Goal: Task Accomplishment & Management: Manage account settings

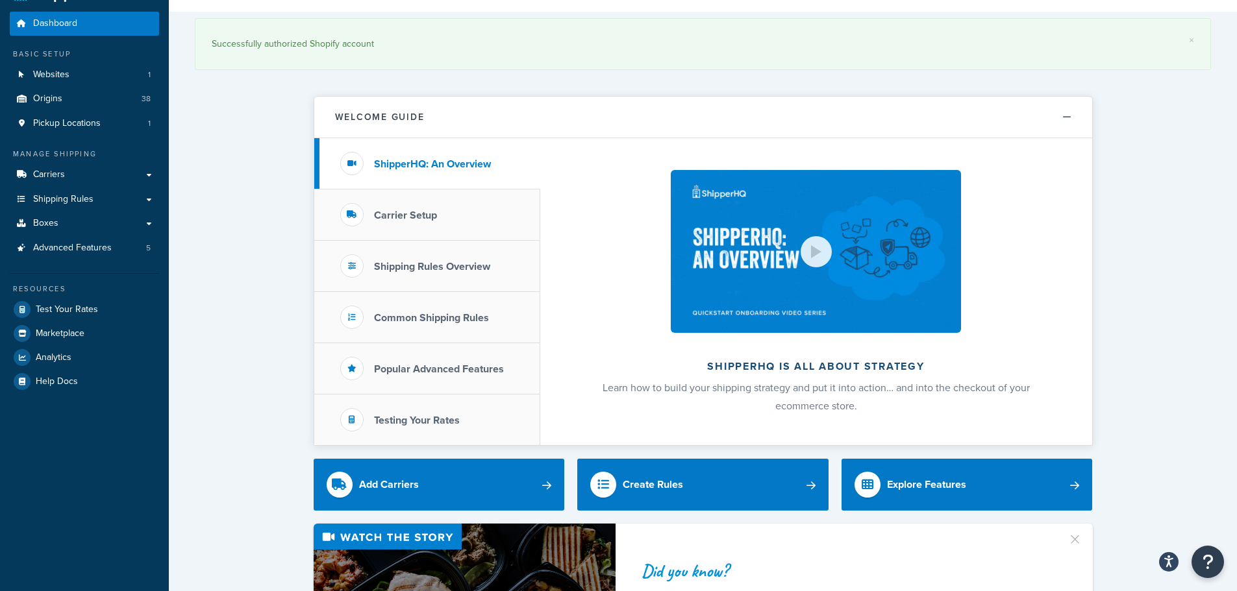
drag, startPoint x: 254, startPoint y: 219, endPoint x: 255, endPoint y: 245, distance: 25.3
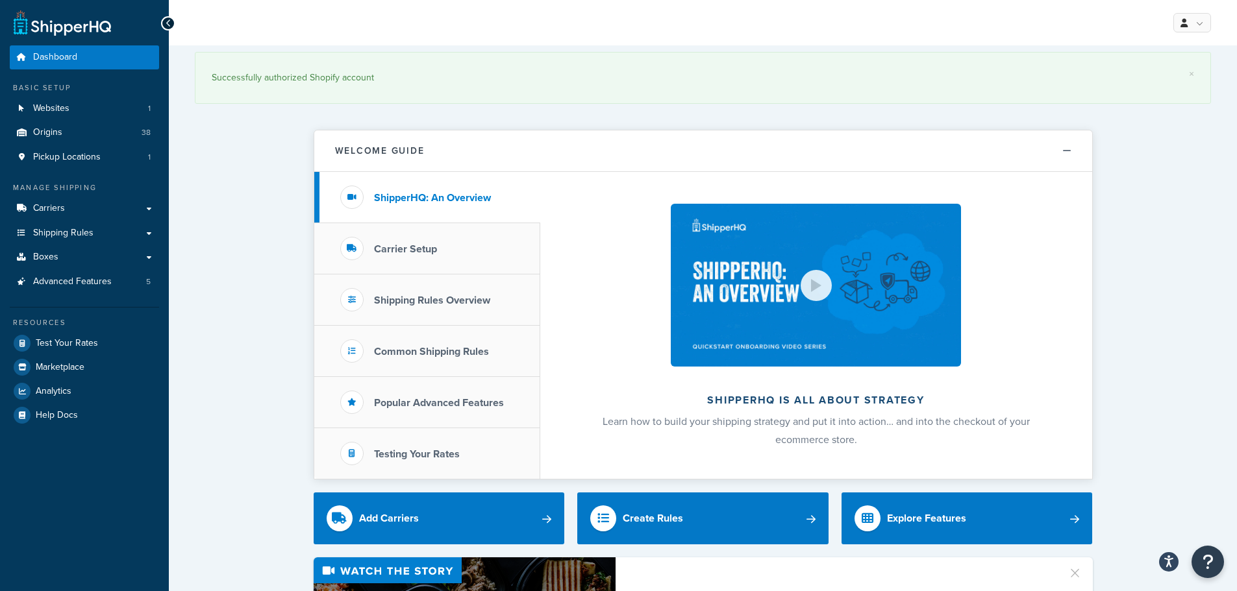
drag, startPoint x: 255, startPoint y: 245, endPoint x: 262, endPoint y: 204, distance: 40.9
click at [319, 238] on li "Carrier Setup" at bounding box center [427, 248] width 226 height 51
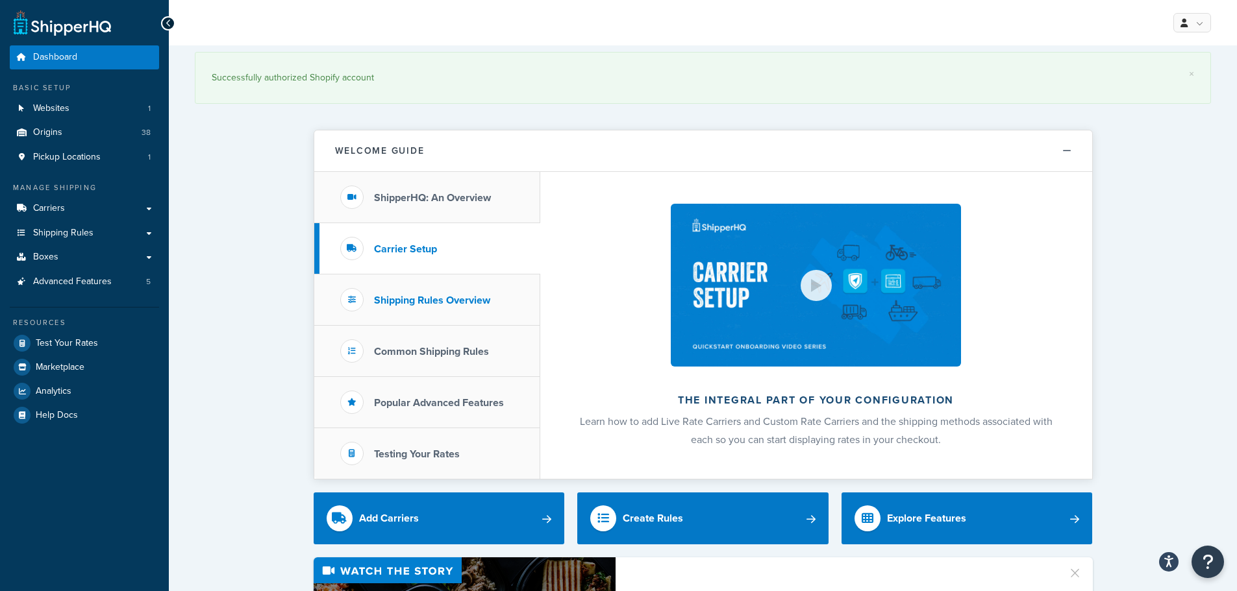
click at [325, 292] on li "Shipping Rules Overview" at bounding box center [427, 300] width 226 height 51
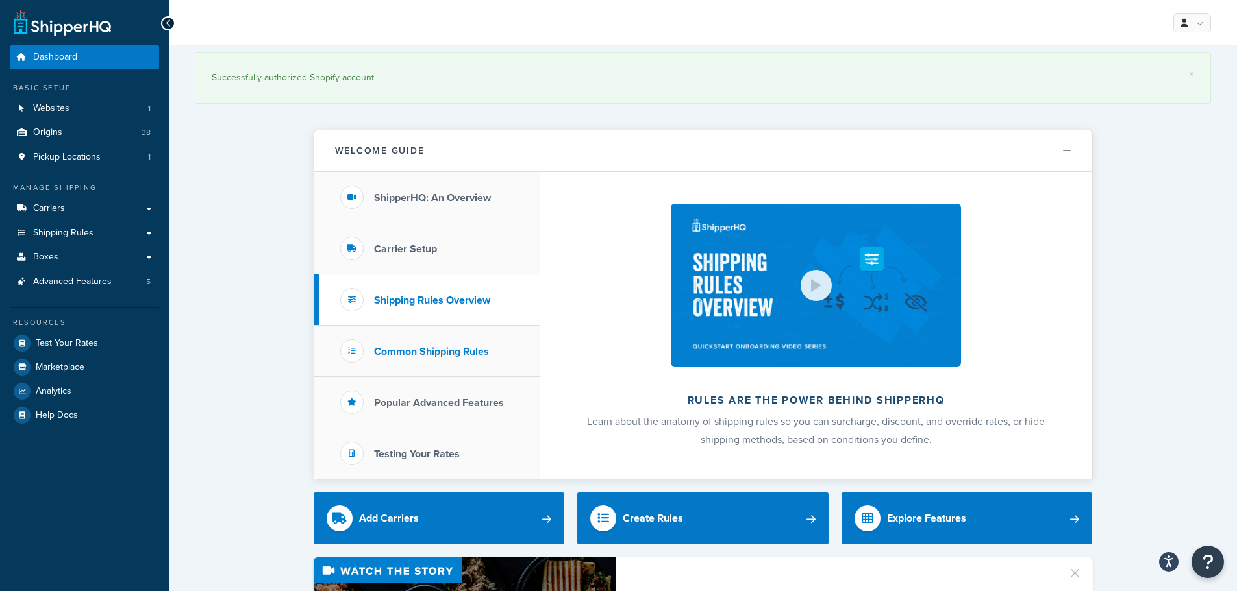
click at [321, 349] on li "Common Shipping Rules" at bounding box center [427, 351] width 226 height 51
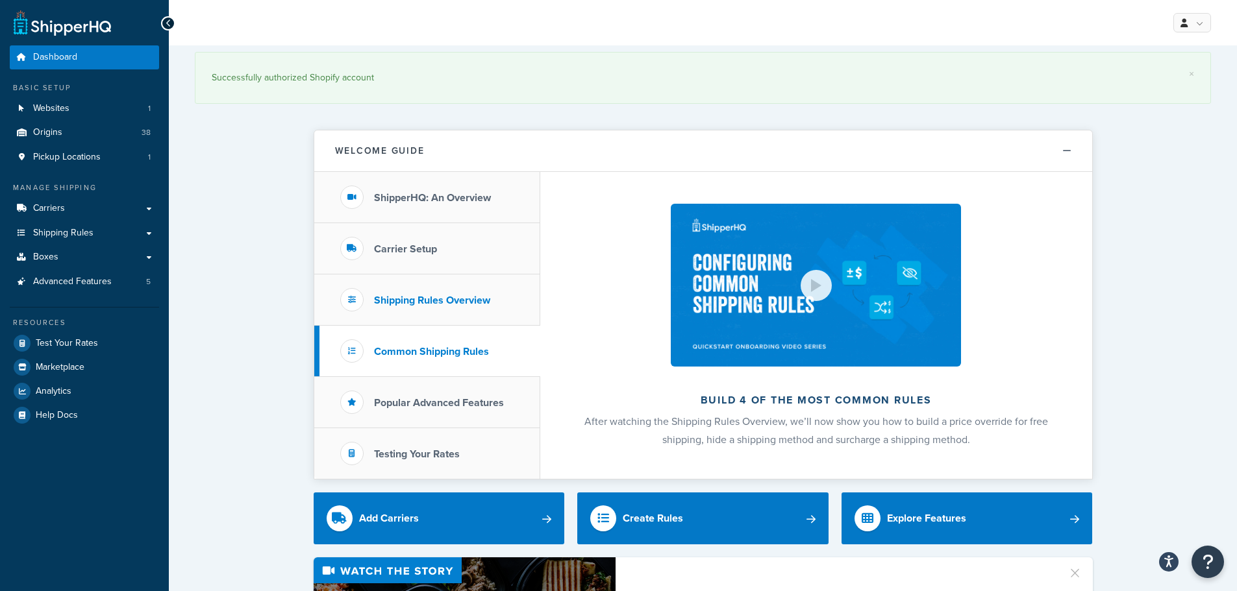
click at [332, 317] on li "Shipping Rules Overview" at bounding box center [427, 300] width 226 height 51
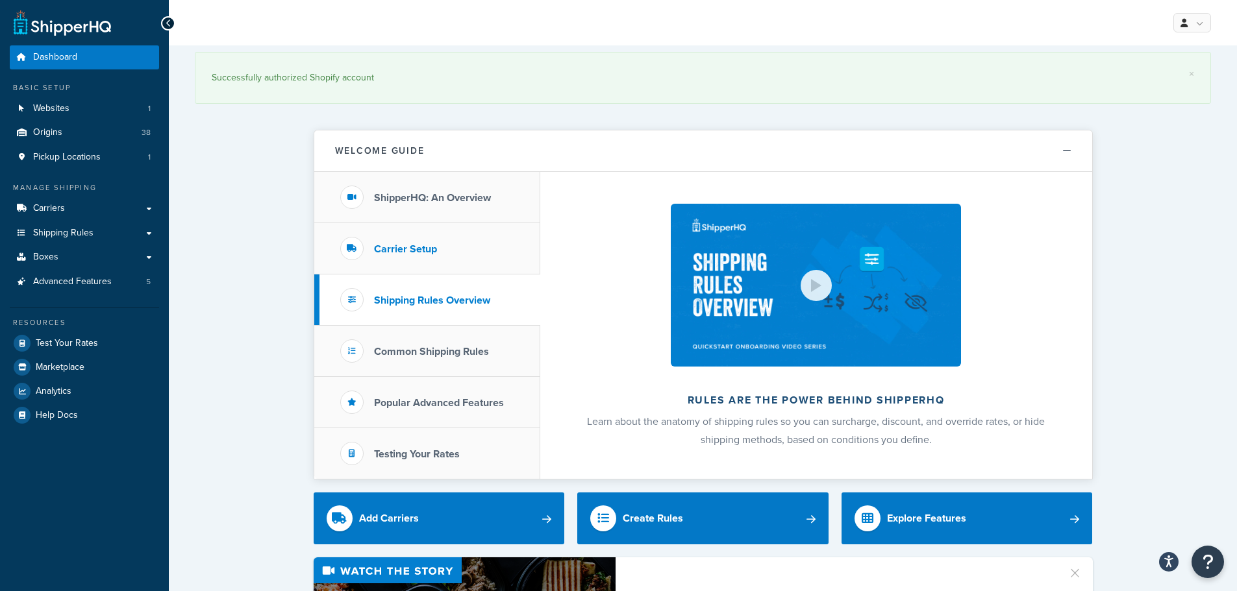
click at [328, 245] on li "Carrier Setup" at bounding box center [427, 248] width 226 height 51
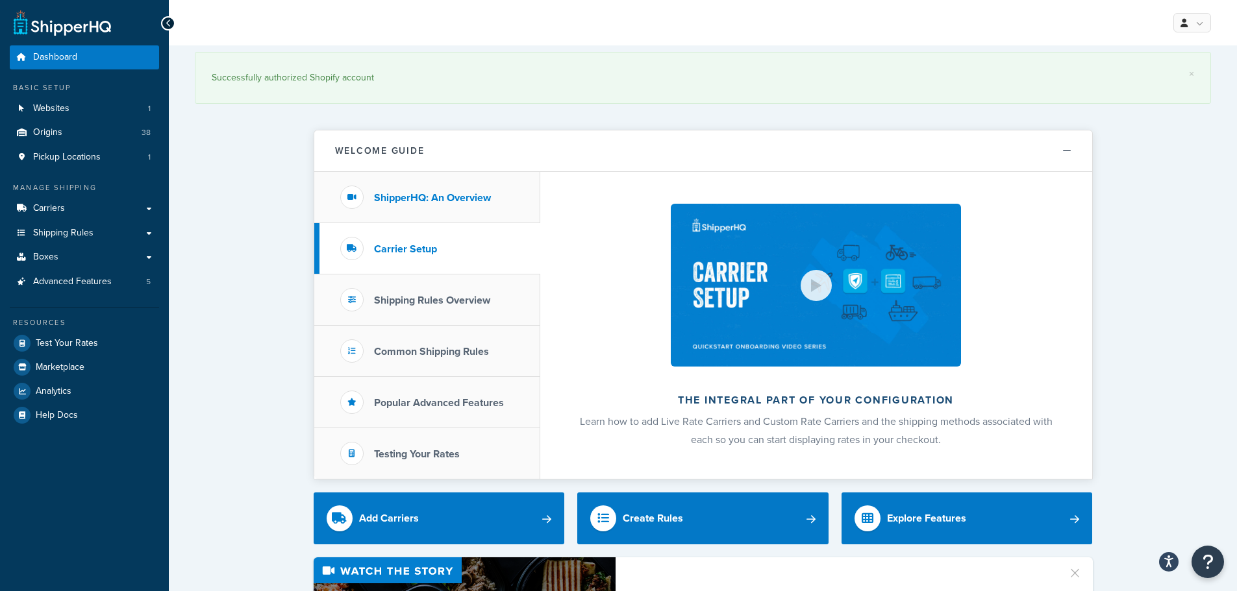
click at [328, 204] on li "ShipperHQ: An Overview" at bounding box center [427, 197] width 226 height 51
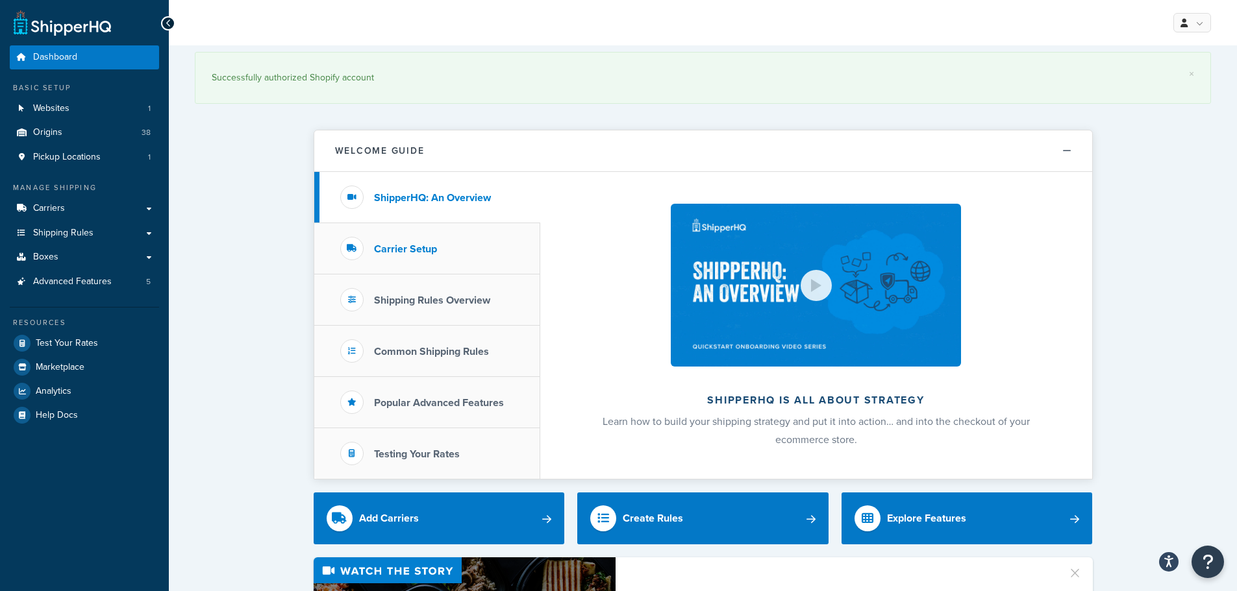
click at [328, 241] on li "Carrier Setup" at bounding box center [427, 248] width 226 height 51
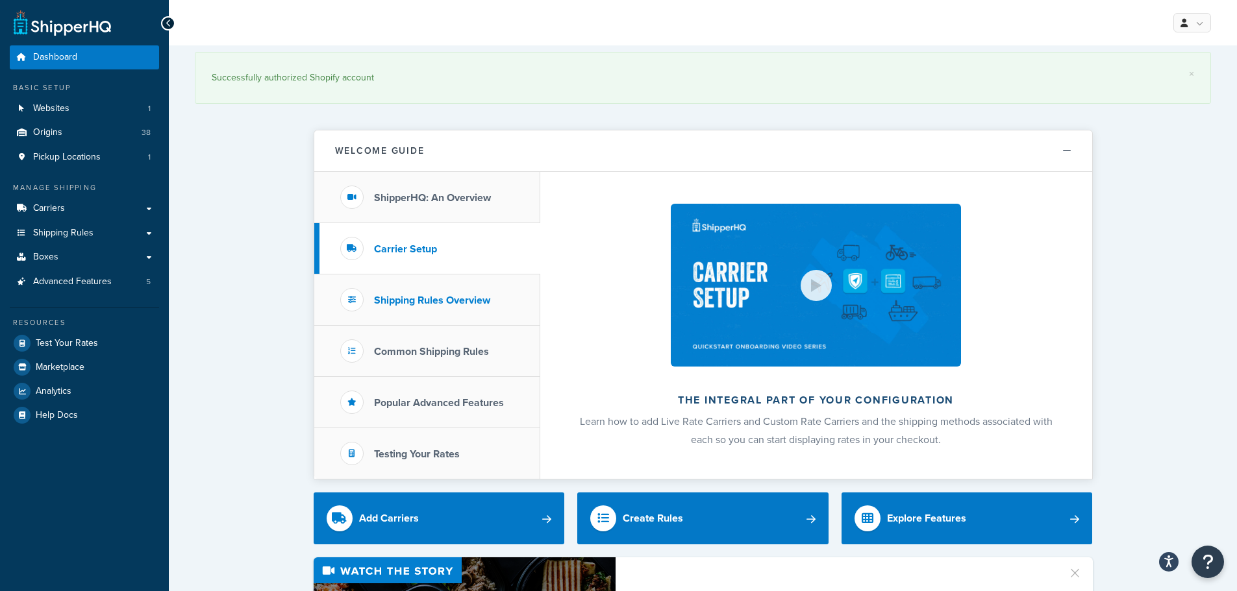
click at [323, 310] on li "Shipping Rules Overview" at bounding box center [427, 300] width 226 height 51
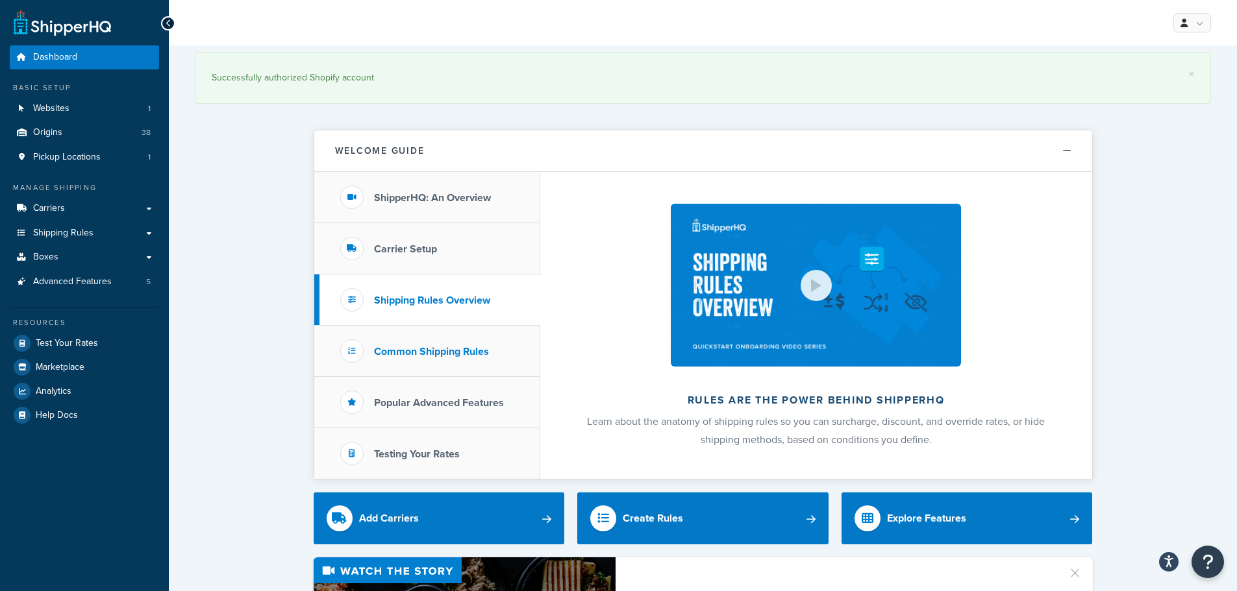
click at [331, 347] on li "Common Shipping Rules" at bounding box center [427, 351] width 226 height 51
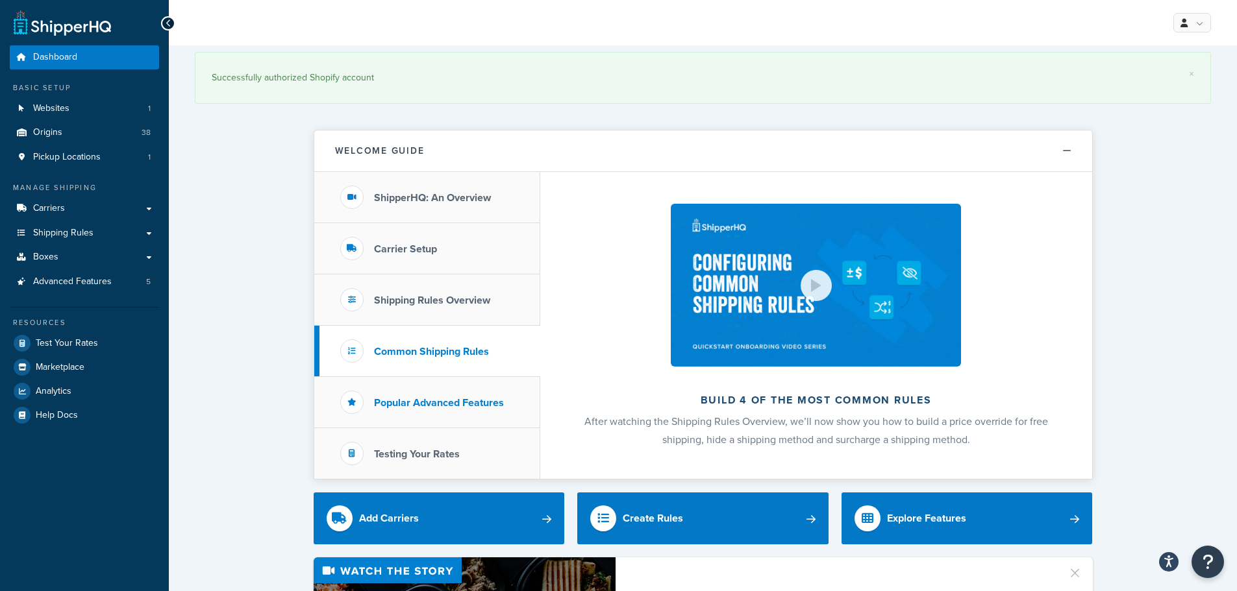
click at [328, 388] on li "Popular Advanced Features" at bounding box center [427, 402] width 226 height 51
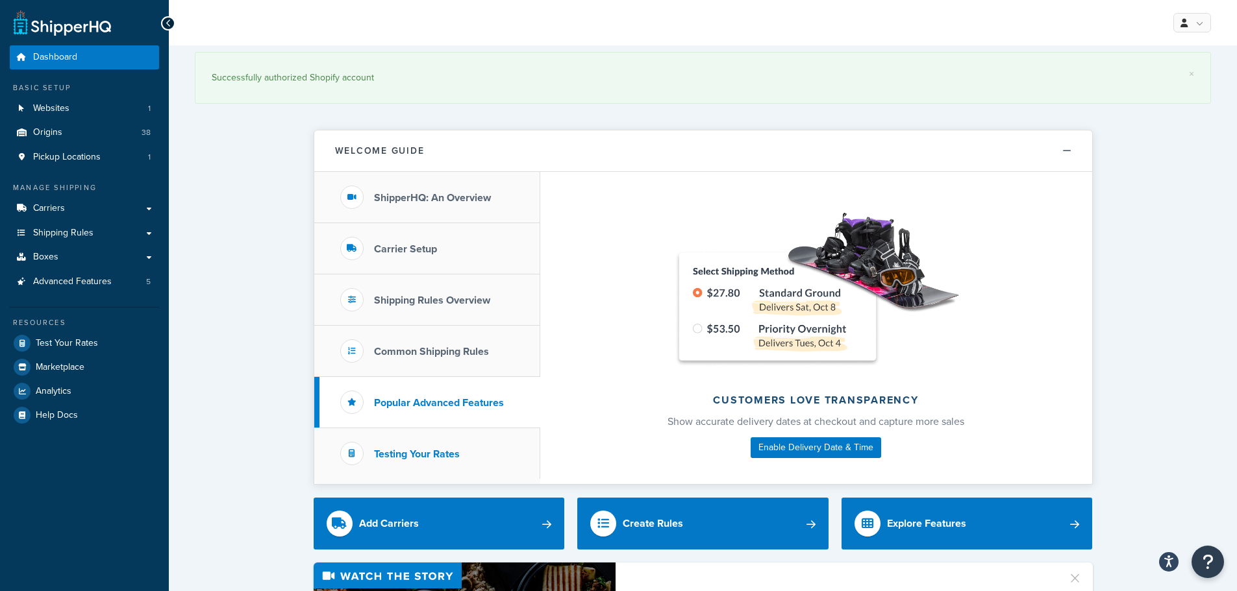
click at [328, 456] on li "Testing Your Rates" at bounding box center [427, 453] width 226 height 51
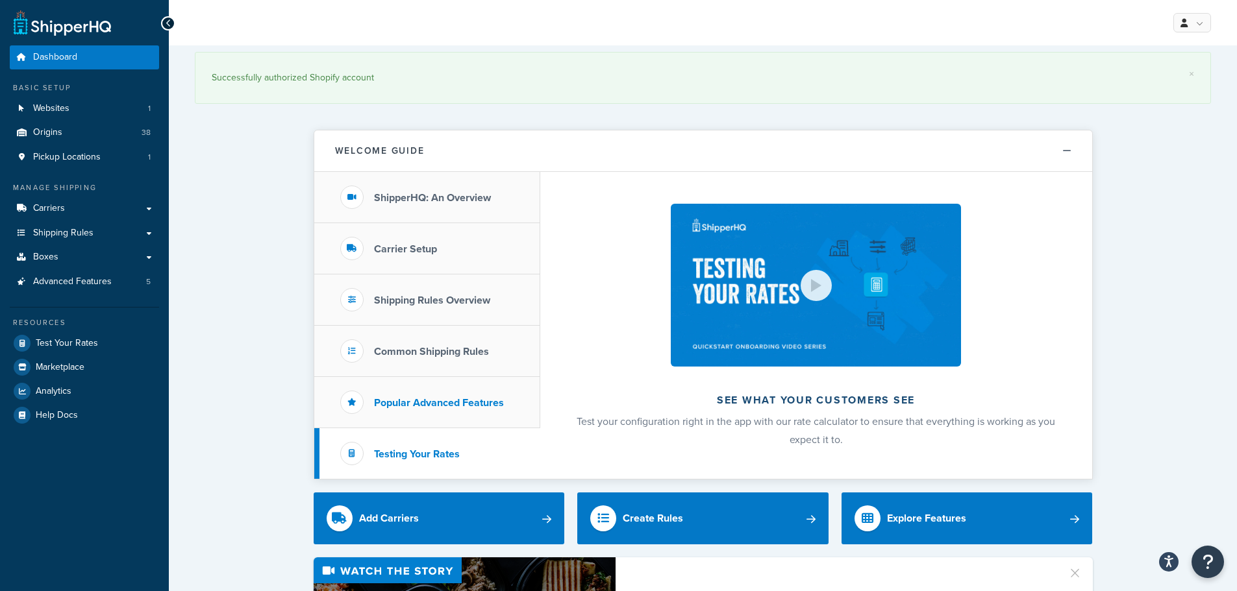
click at [323, 404] on li "Popular Advanced Features" at bounding box center [427, 402] width 226 height 51
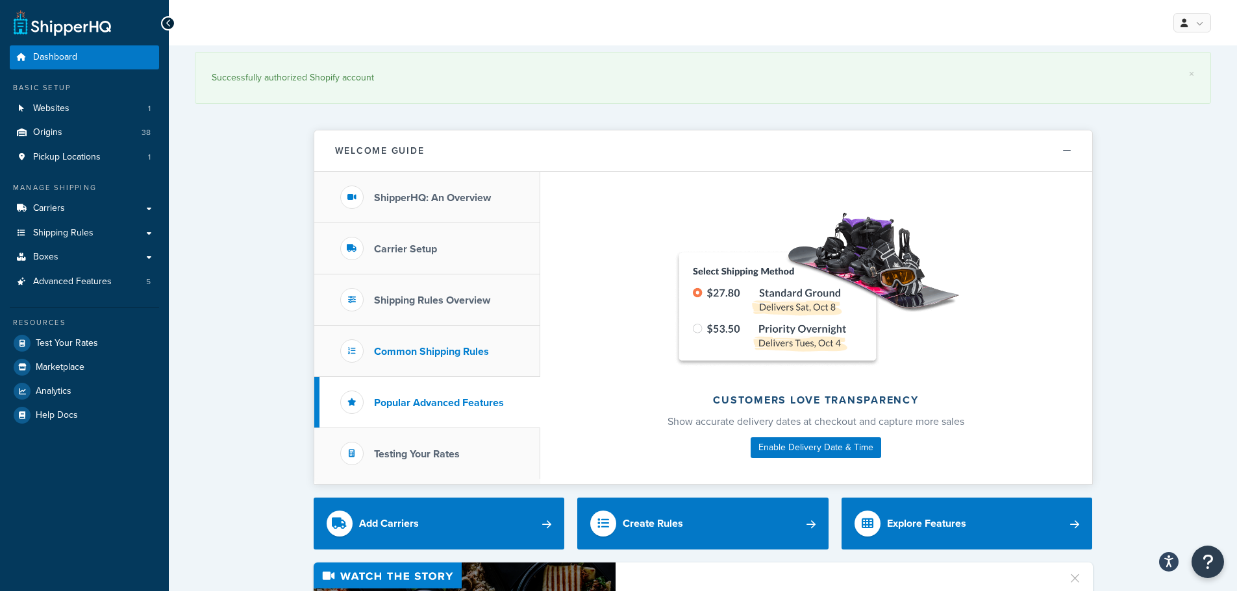
click at [323, 339] on li "Common Shipping Rules" at bounding box center [427, 351] width 226 height 51
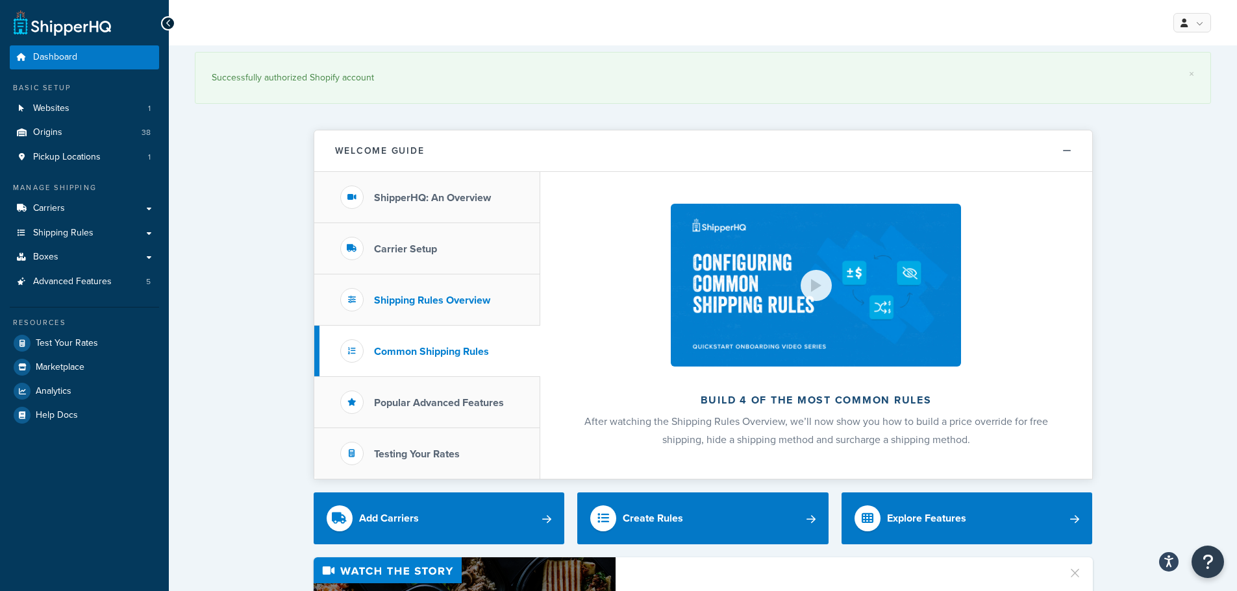
click at [328, 298] on li "Shipping Rules Overview" at bounding box center [427, 300] width 226 height 51
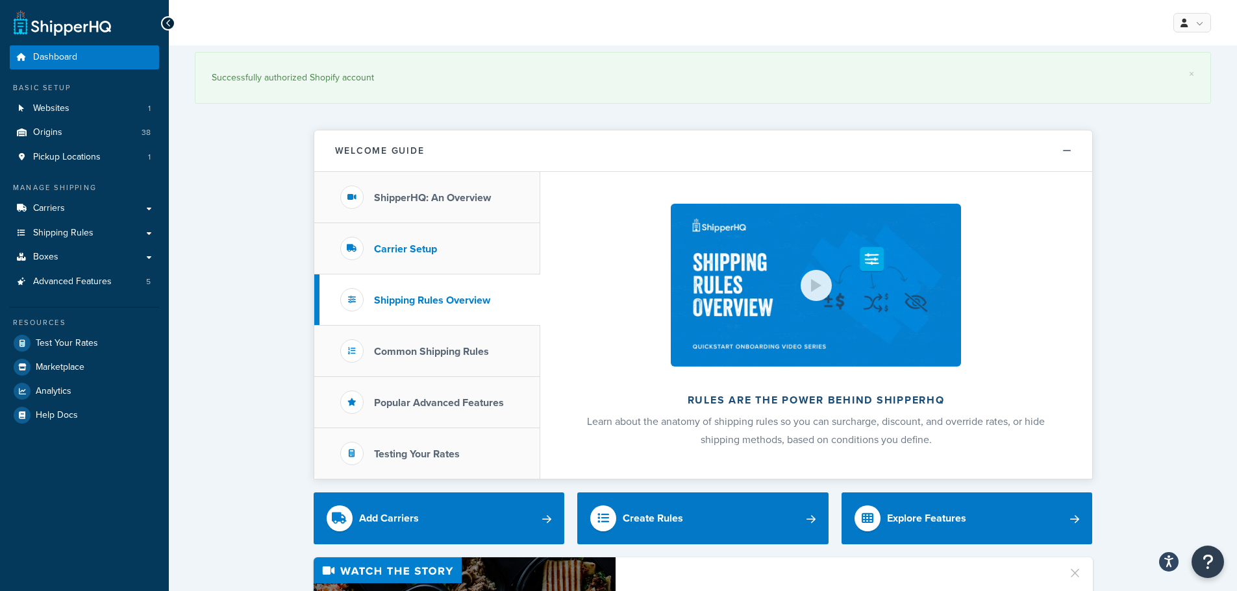
click at [325, 236] on li "Carrier Setup" at bounding box center [427, 248] width 226 height 51
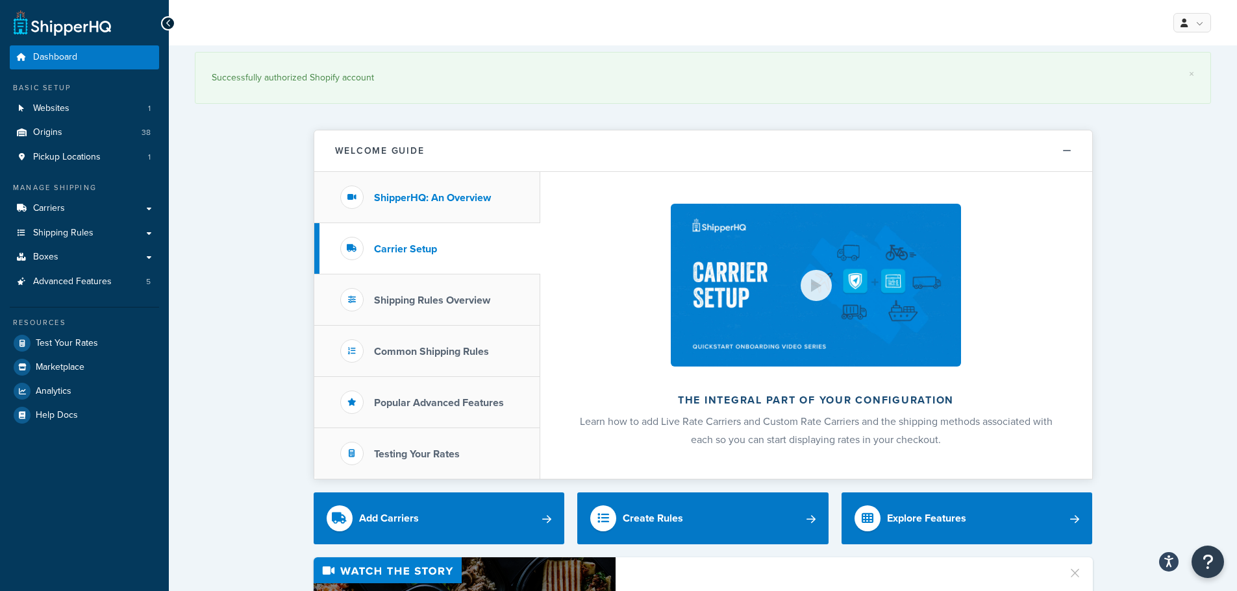
click at [323, 202] on li "ShipperHQ: An Overview" at bounding box center [427, 197] width 226 height 51
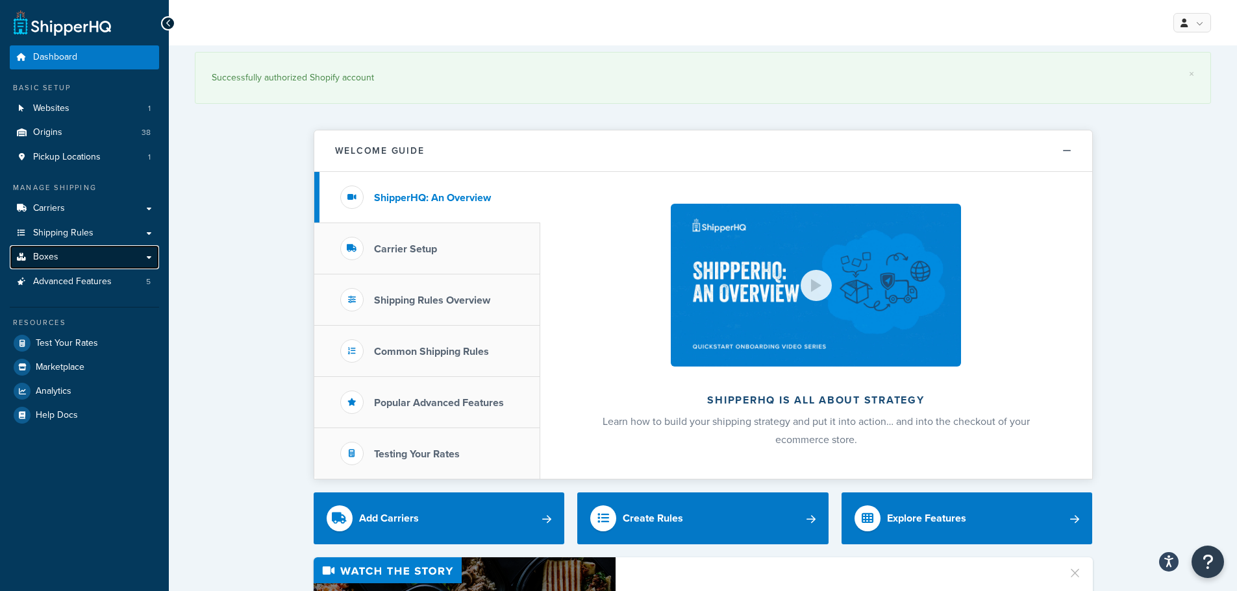
click at [149, 252] on link "Boxes" at bounding box center [84, 257] width 149 height 24
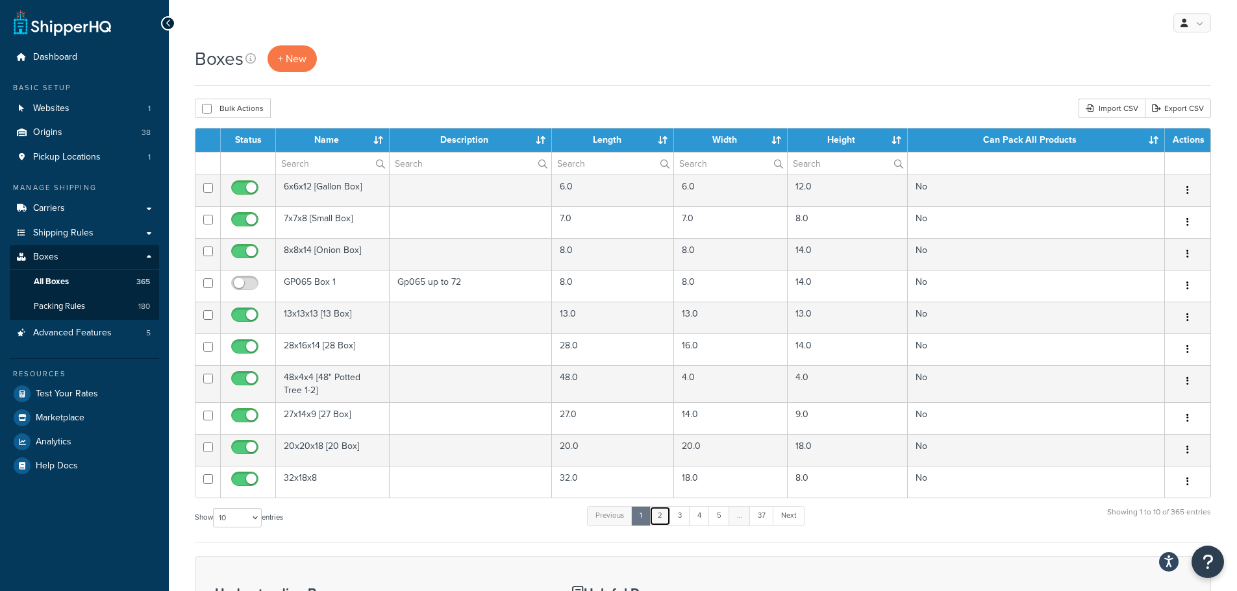
click at [665, 513] on link "2" at bounding box center [659, 515] width 21 height 19
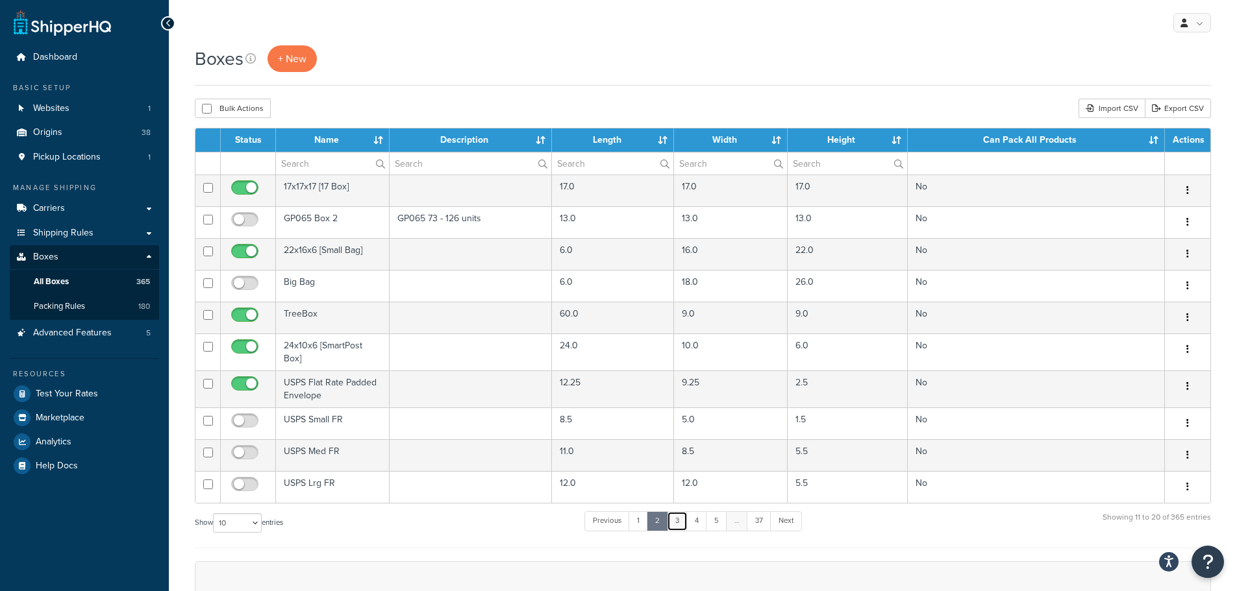
click at [684, 517] on link "3" at bounding box center [677, 520] width 21 height 19
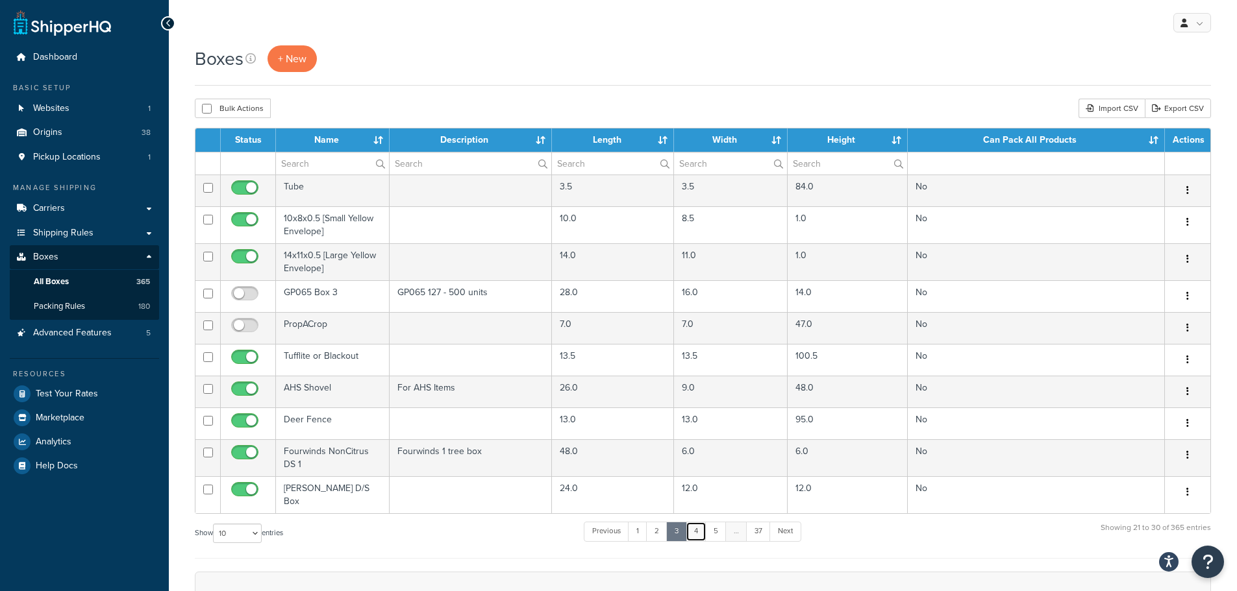
click at [696, 528] on link "4" at bounding box center [695, 531] width 21 height 19
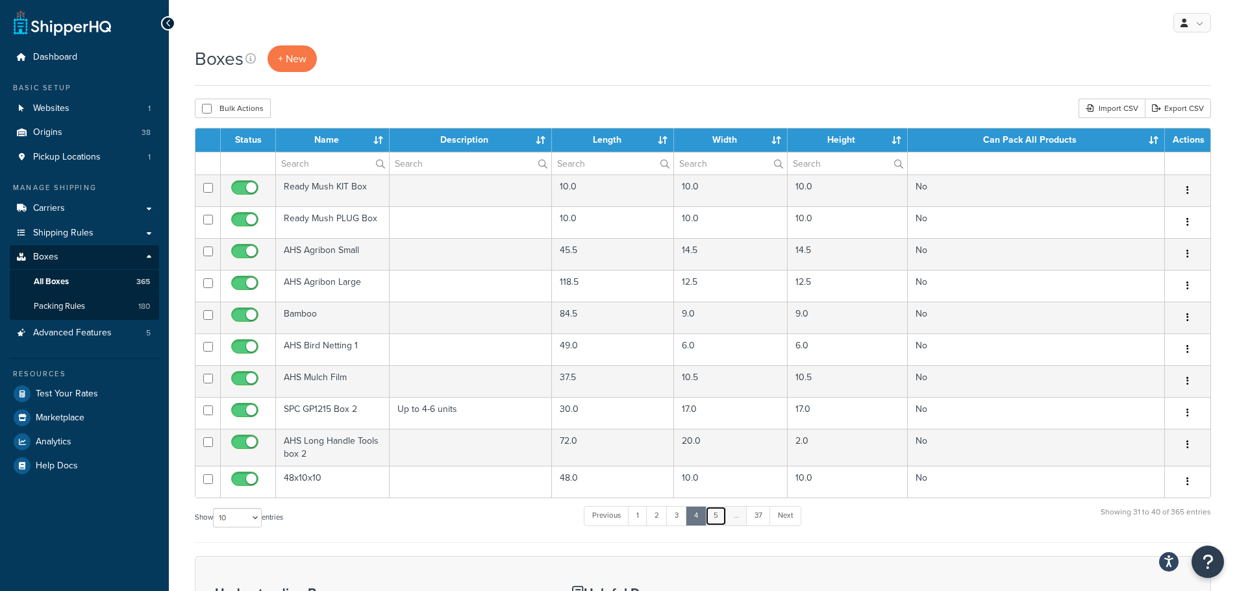
click at [717, 521] on link "5" at bounding box center [715, 515] width 21 height 19
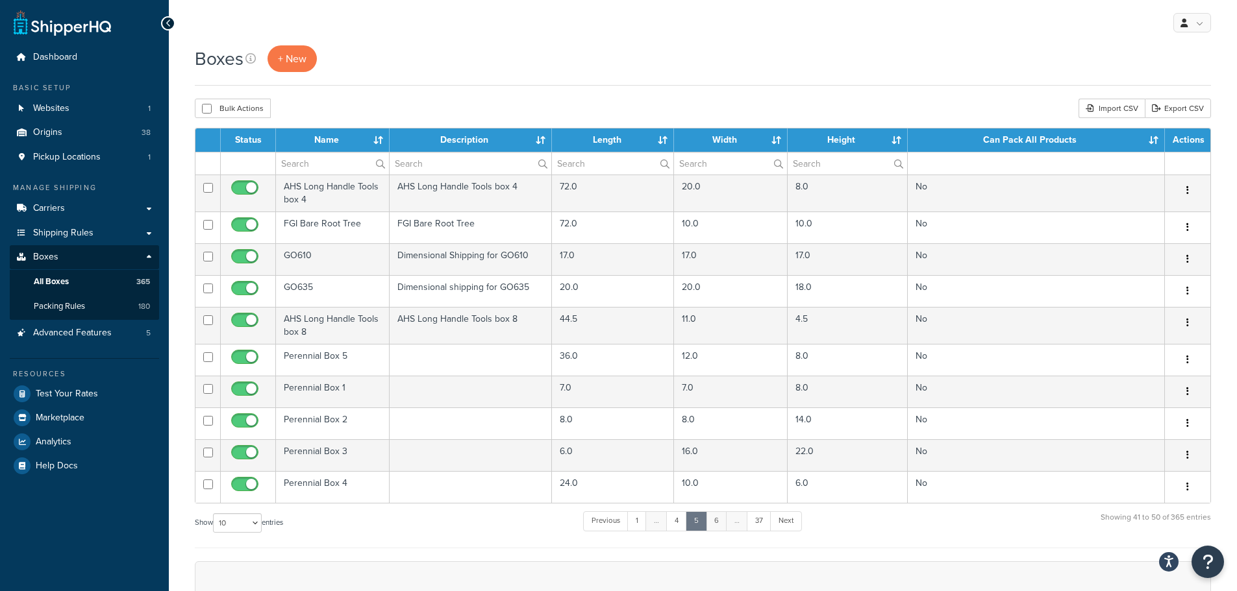
click at [721, 523] on link "6" at bounding box center [716, 520] width 21 height 19
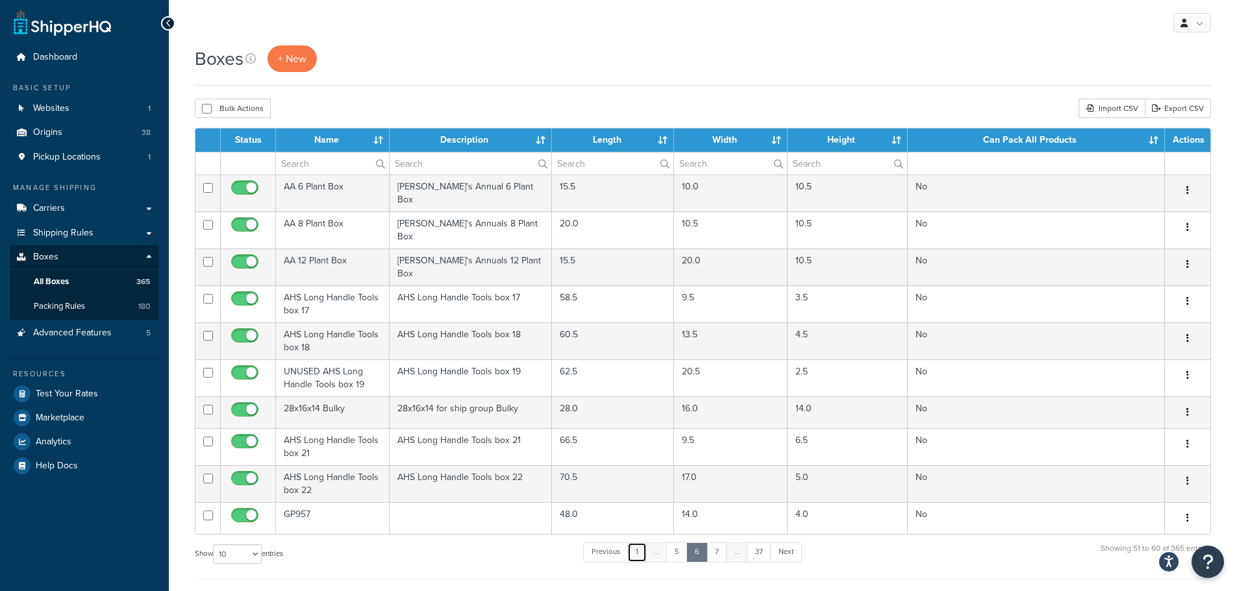
click at [644, 543] on link "1" at bounding box center [636, 552] width 19 height 19
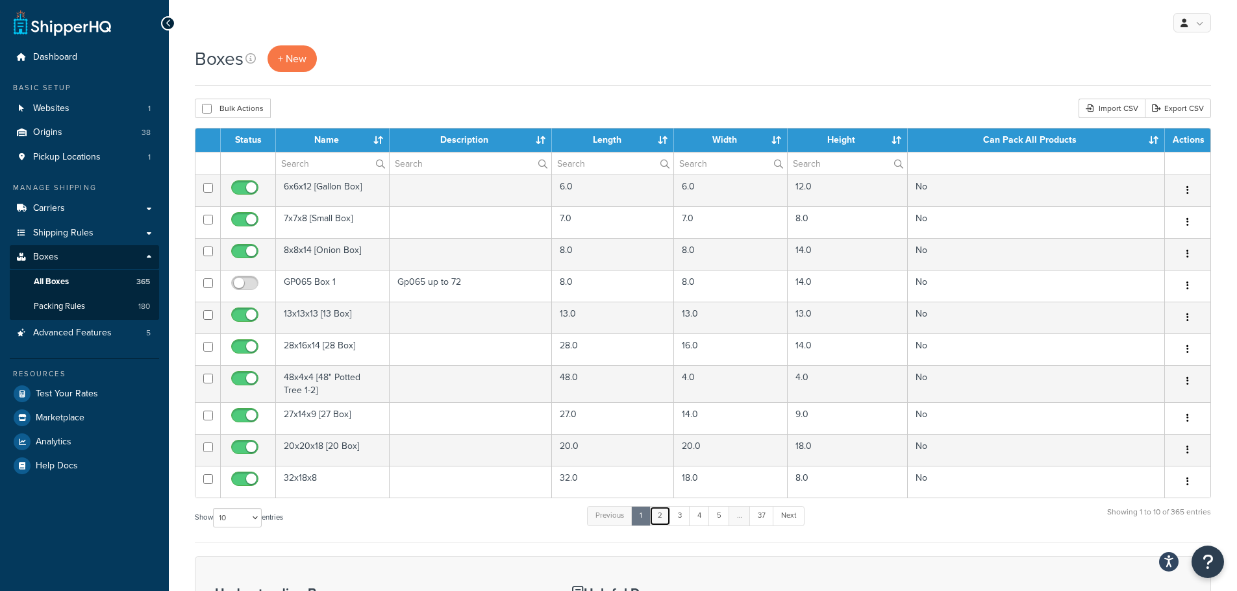
click at [663, 519] on link "2" at bounding box center [659, 515] width 21 height 19
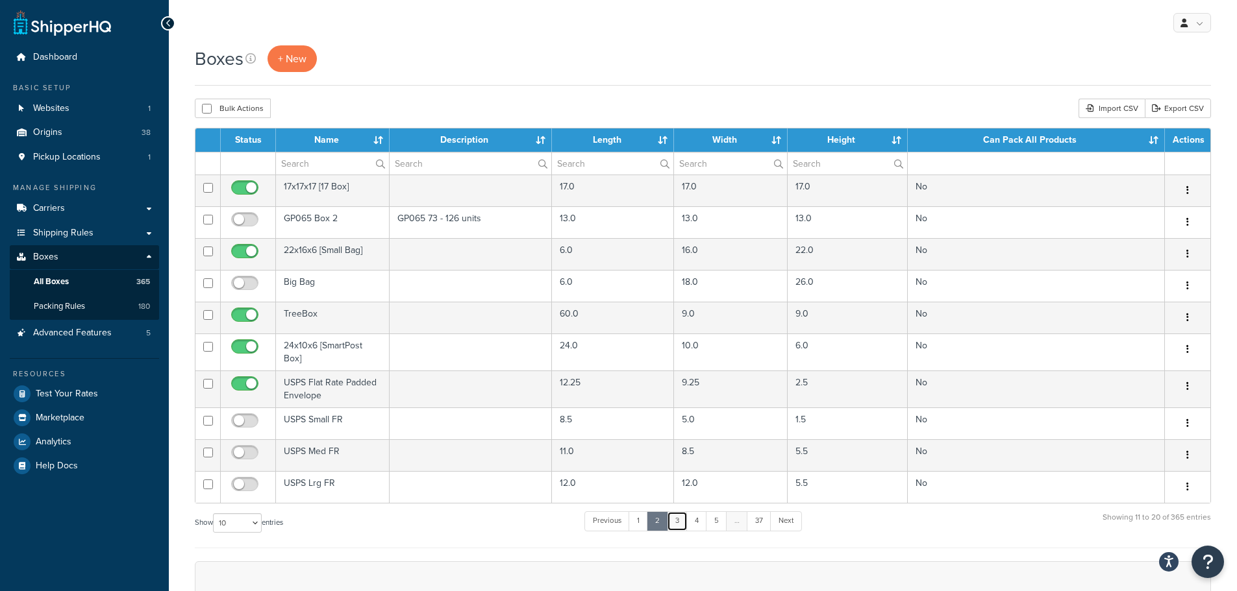
click at [674, 519] on link "3" at bounding box center [677, 520] width 21 height 19
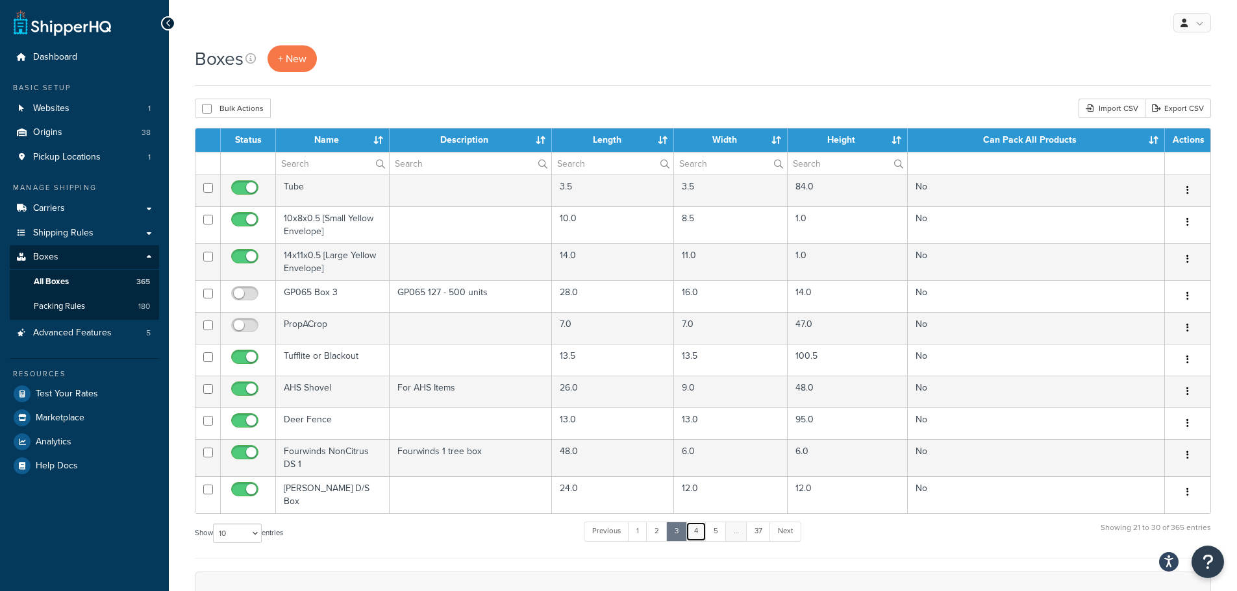
click at [696, 523] on link "4" at bounding box center [695, 531] width 21 height 19
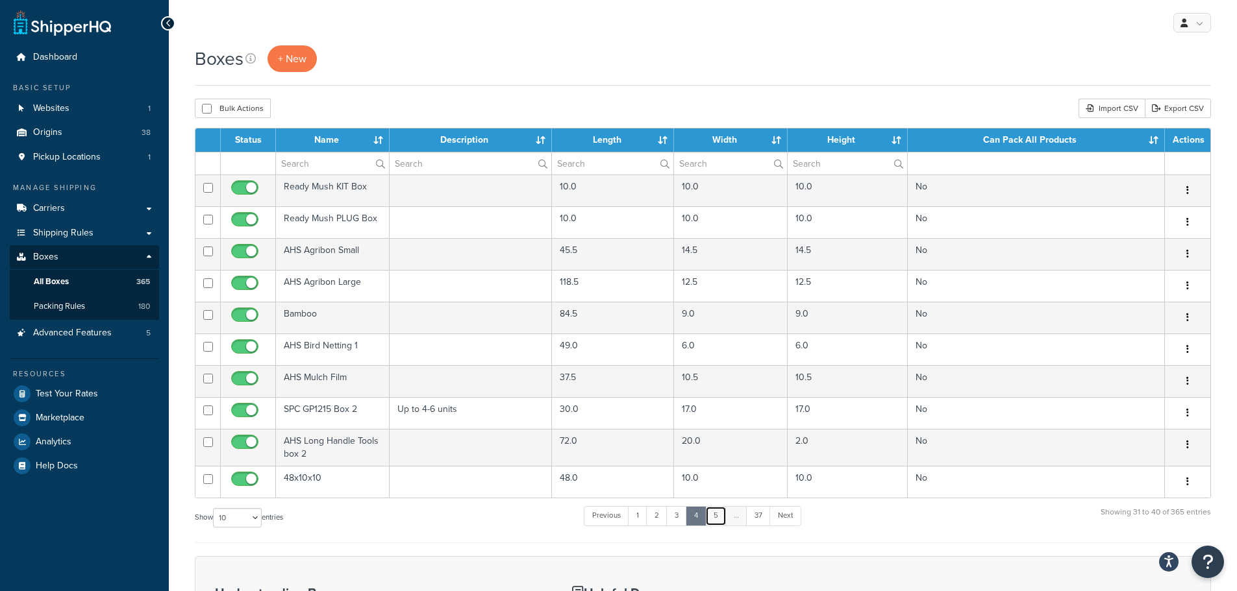
click at [713, 521] on link "5" at bounding box center [715, 515] width 21 height 19
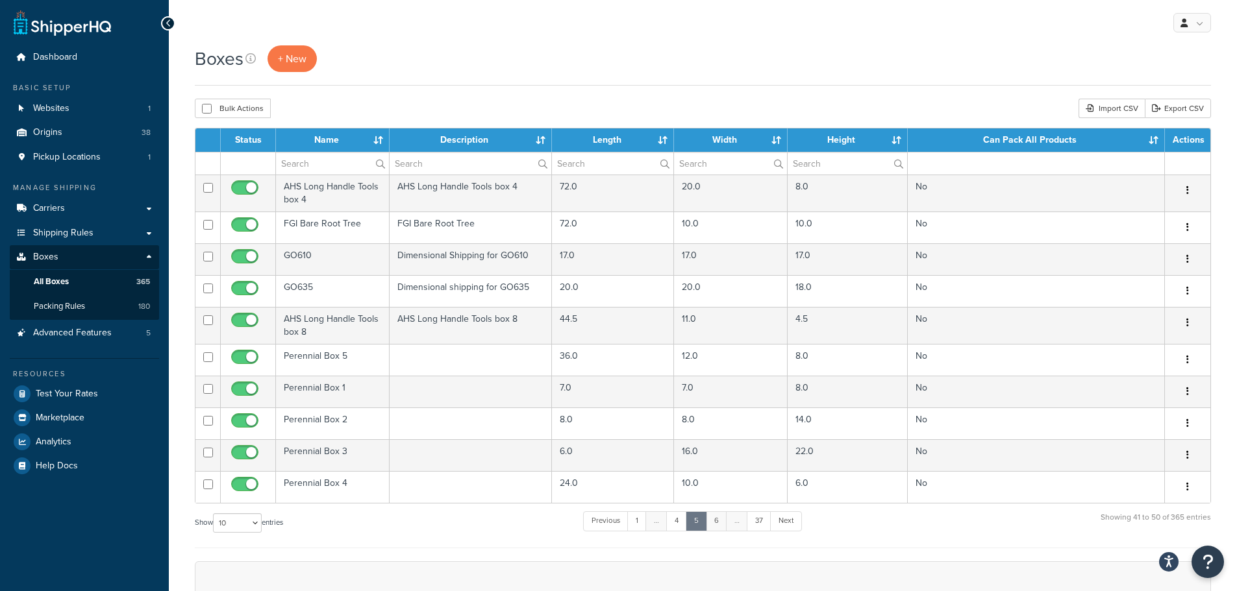
click at [715, 520] on link "6" at bounding box center [716, 520] width 21 height 19
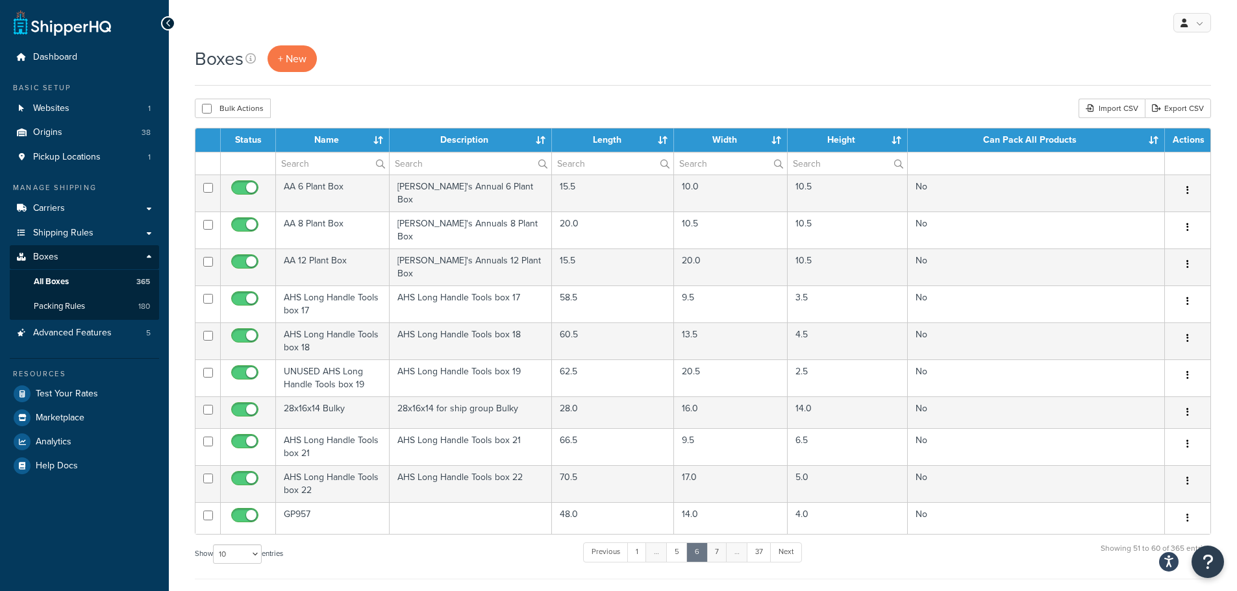
click at [714, 543] on link "7" at bounding box center [716, 552] width 21 height 19
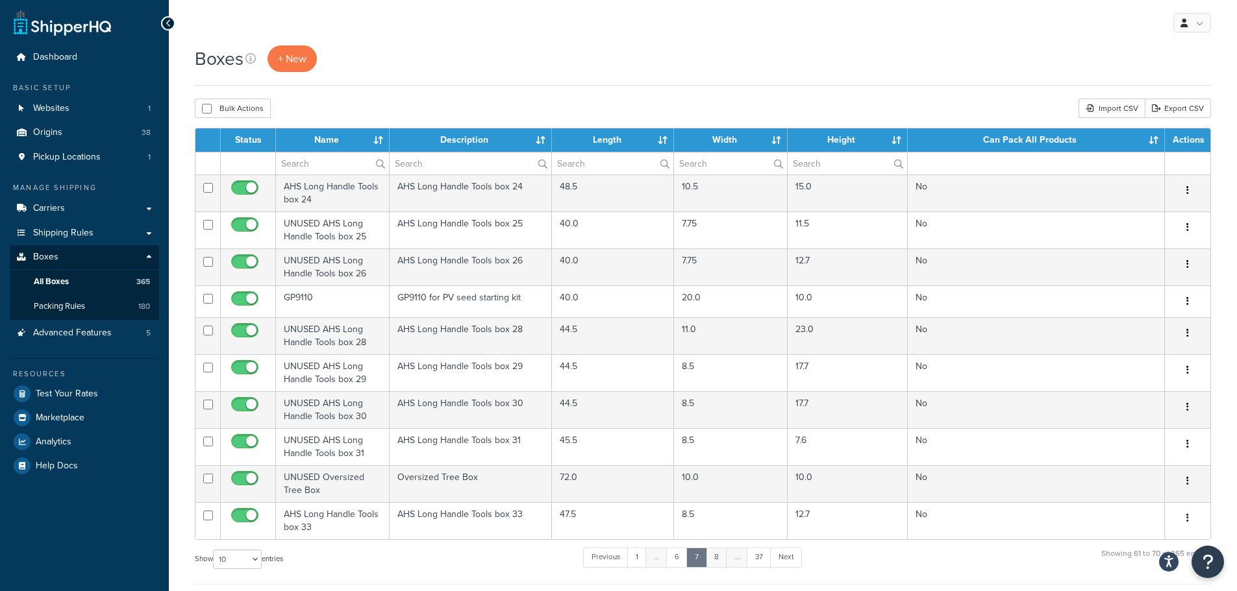
click at [719, 561] on link "8" at bounding box center [716, 557] width 21 height 19
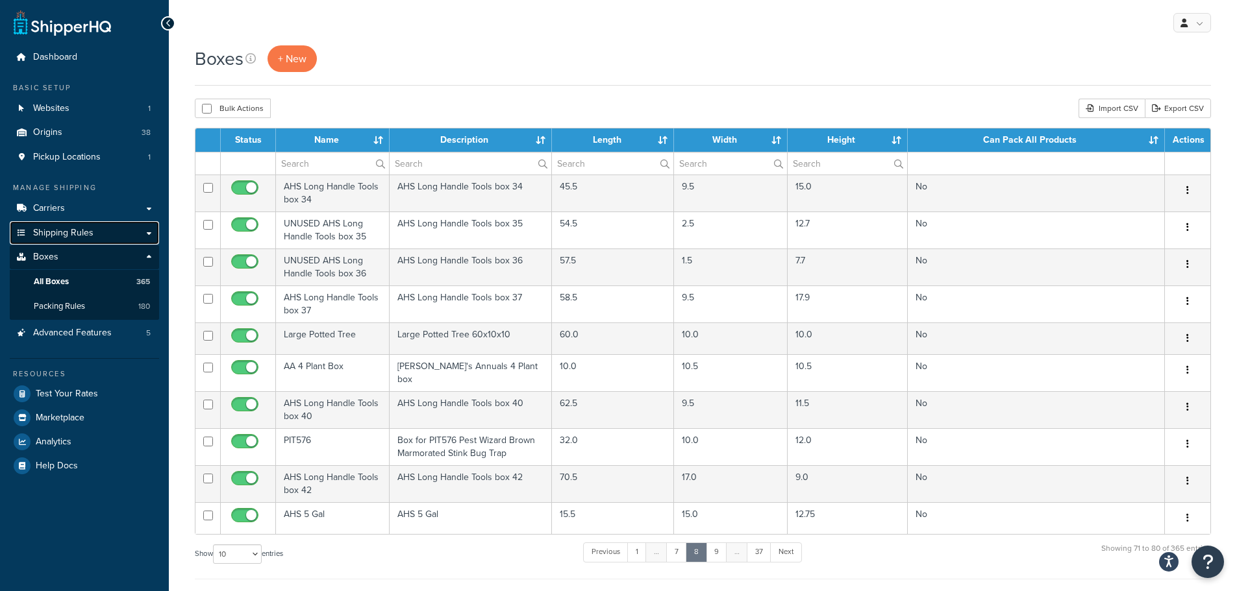
drag, startPoint x: 148, startPoint y: 231, endPoint x: 135, endPoint y: 232, distance: 13.0
click at [135, 232] on link "Shipping Rules" at bounding box center [84, 233] width 149 height 24
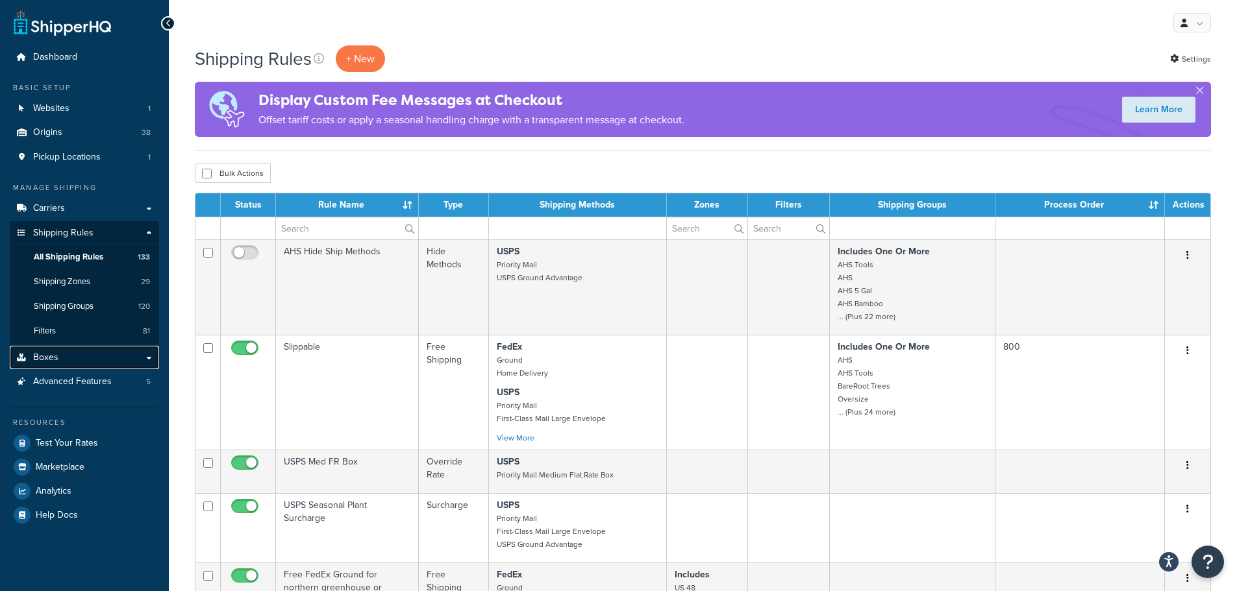
click at [58, 358] on link "Boxes" at bounding box center [84, 358] width 149 height 24
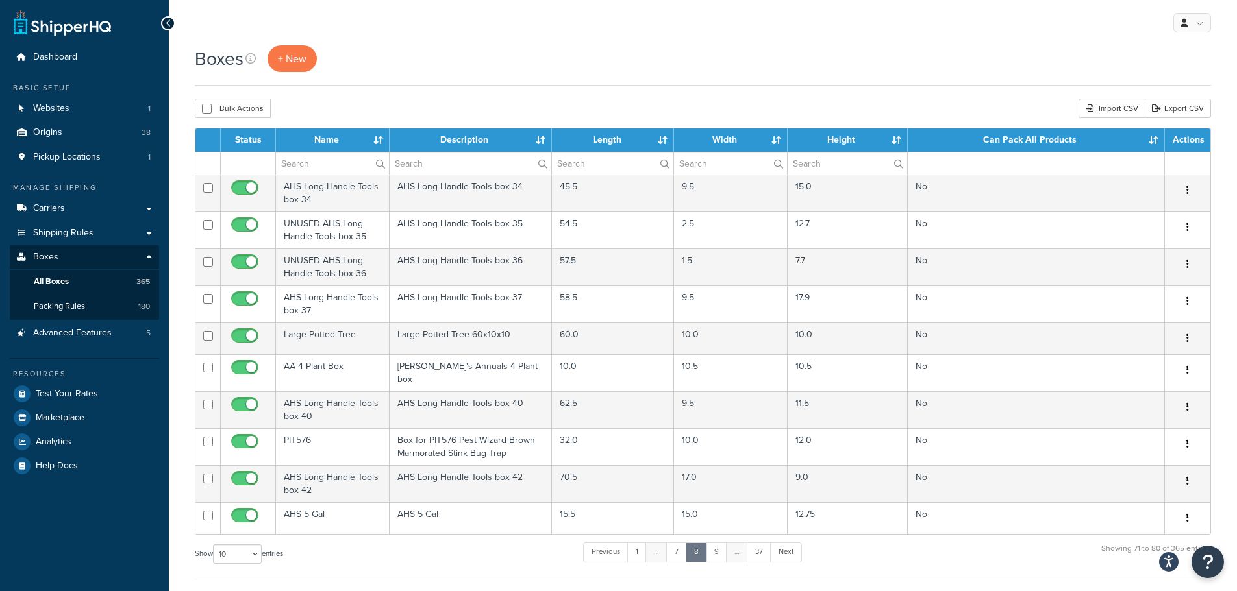
click at [332, 140] on th "Name" at bounding box center [333, 140] width 114 height 23
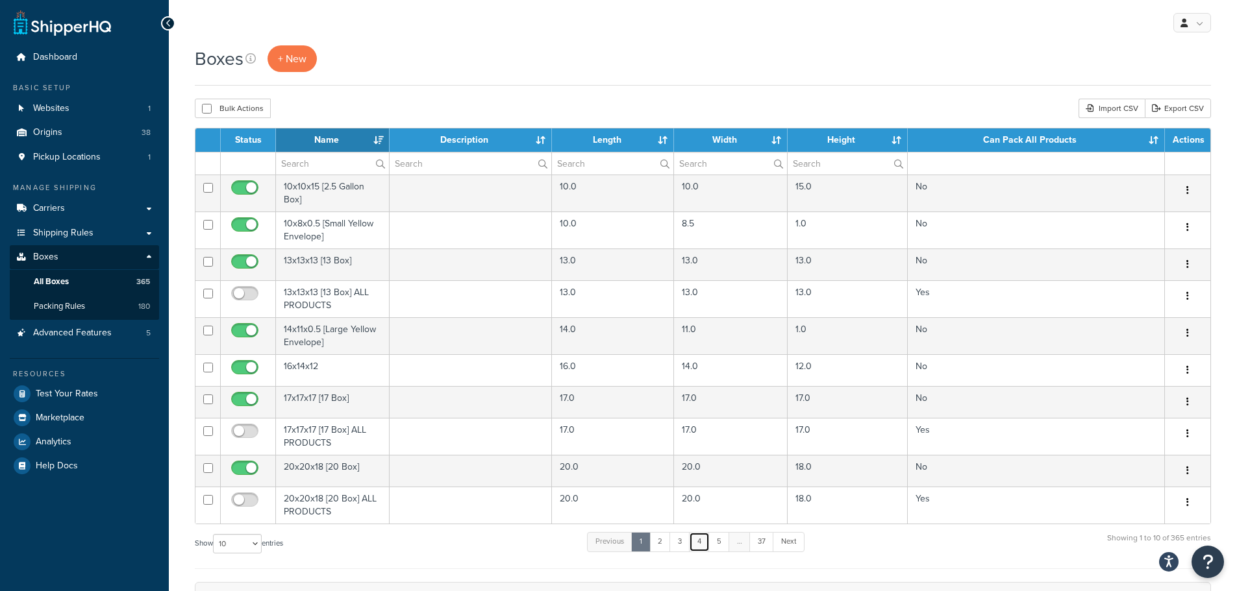
click at [696, 545] on link "4" at bounding box center [699, 541] width 21 height 19
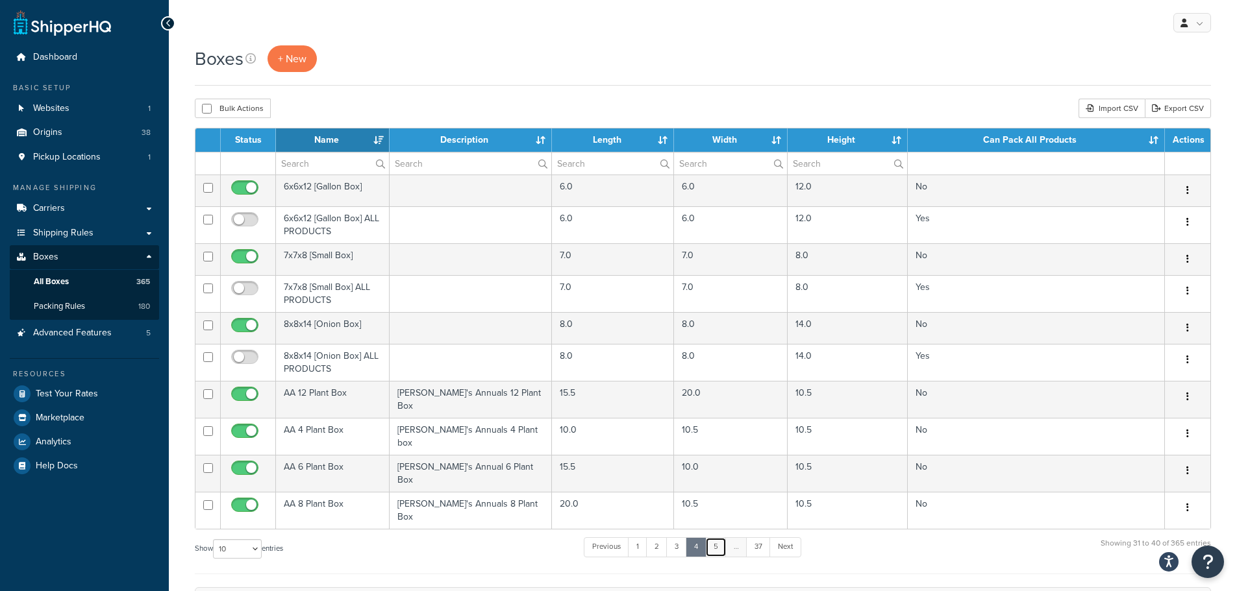
click at [719, 537] on link "5" at bounding box center [715, 546] width 21 height 19
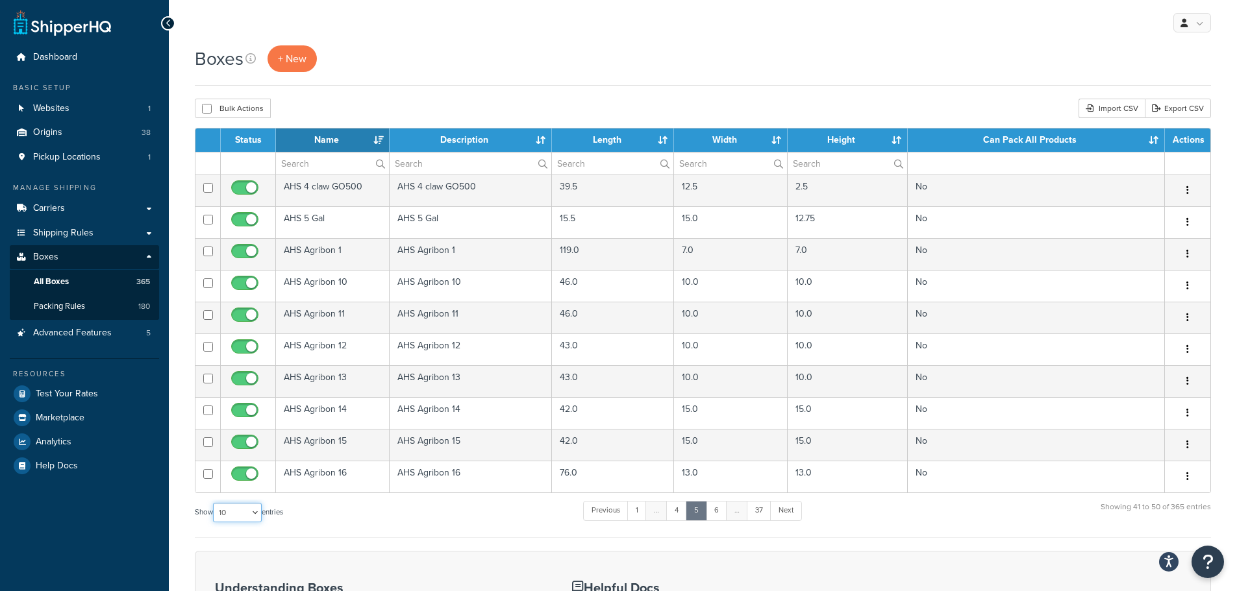
click at [253, 509] on select "10 15 25 50 100 1000" at bounding box center [237, 512] width 49 height 19
select select "50"
click at [214, 503] on select "10 15 25 50 100 1000" at bounding box center [237, 512] width 49 height 19
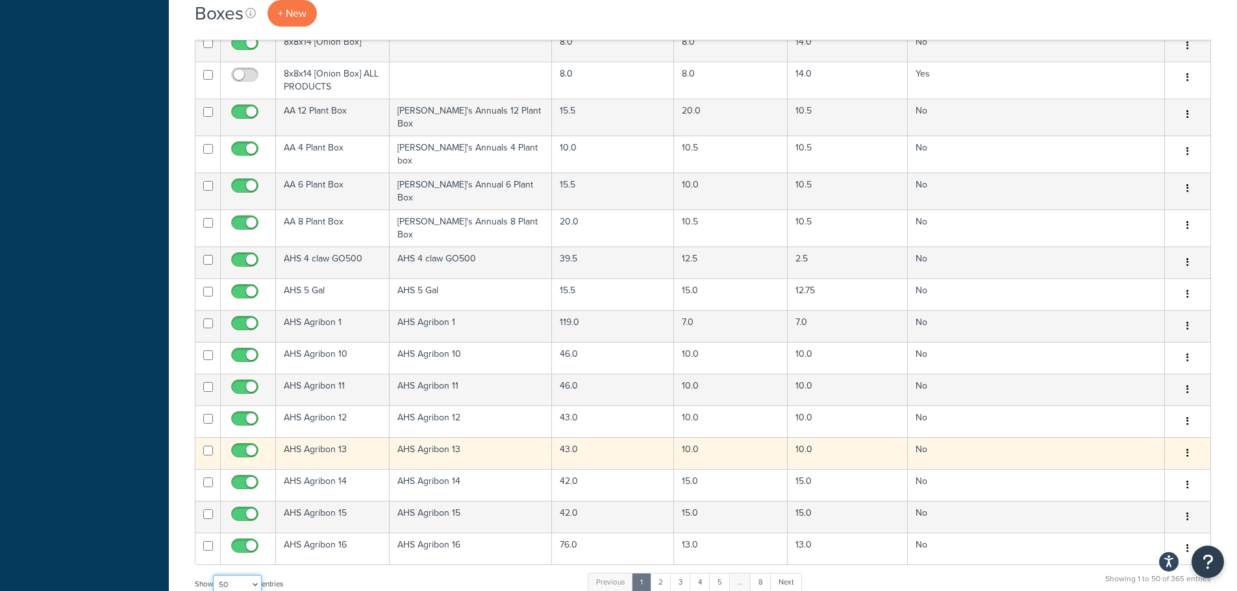
scroll to position [1348, 0]
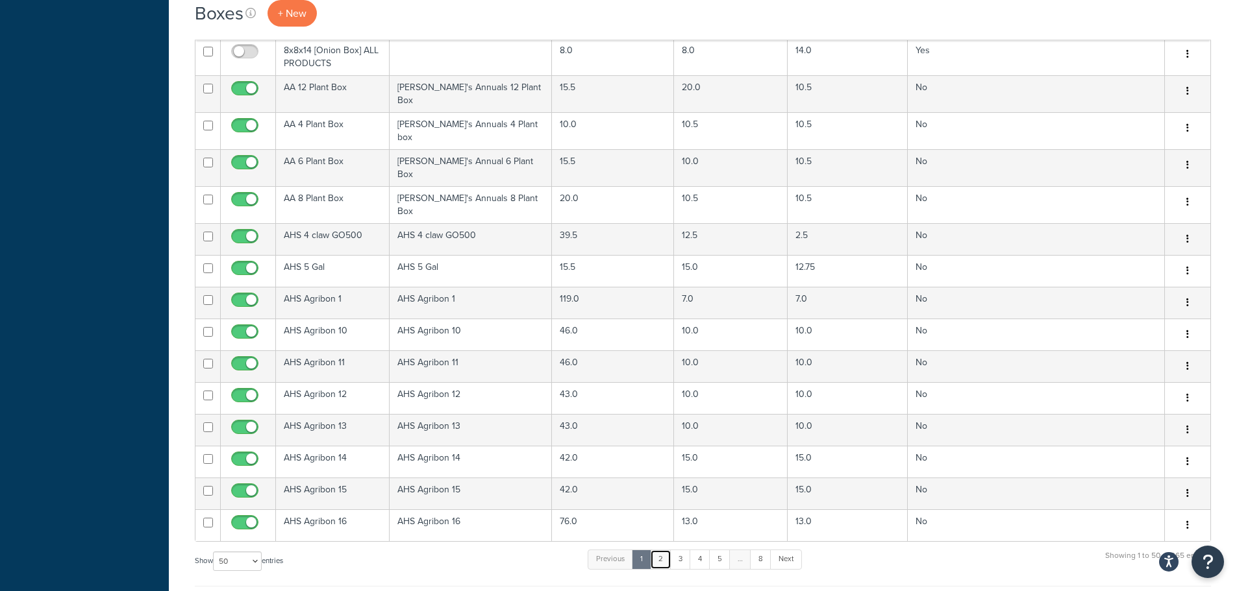
click at [666, 550] on link "2" at bounding box center [660, 559] width 21 height 19
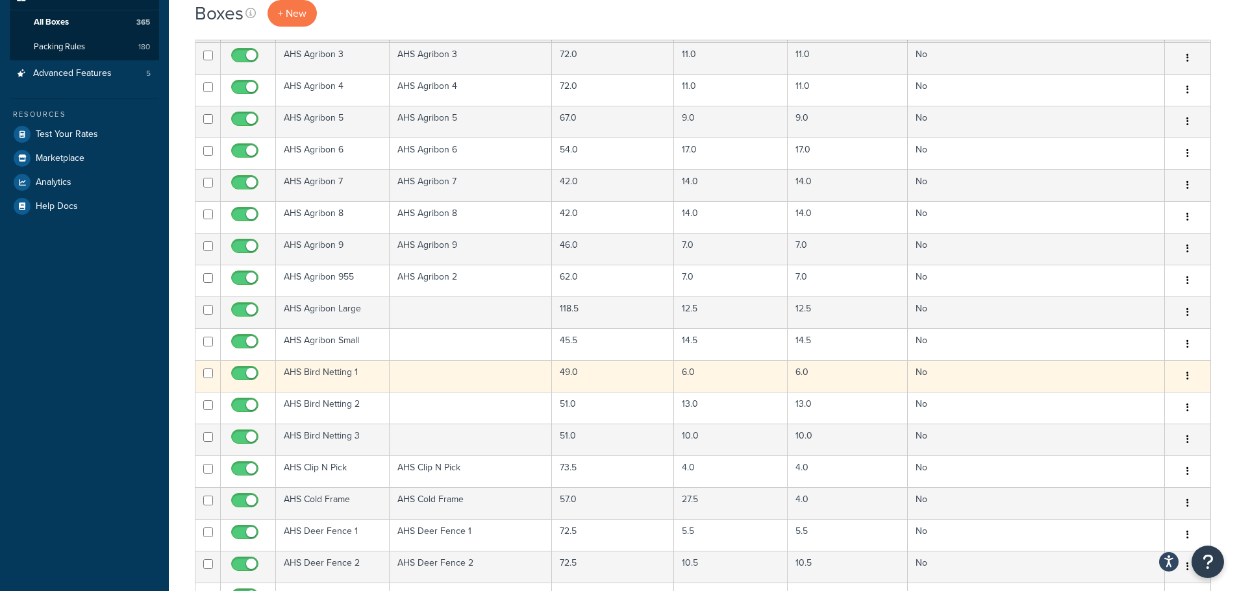
scroll to position [325, 0]
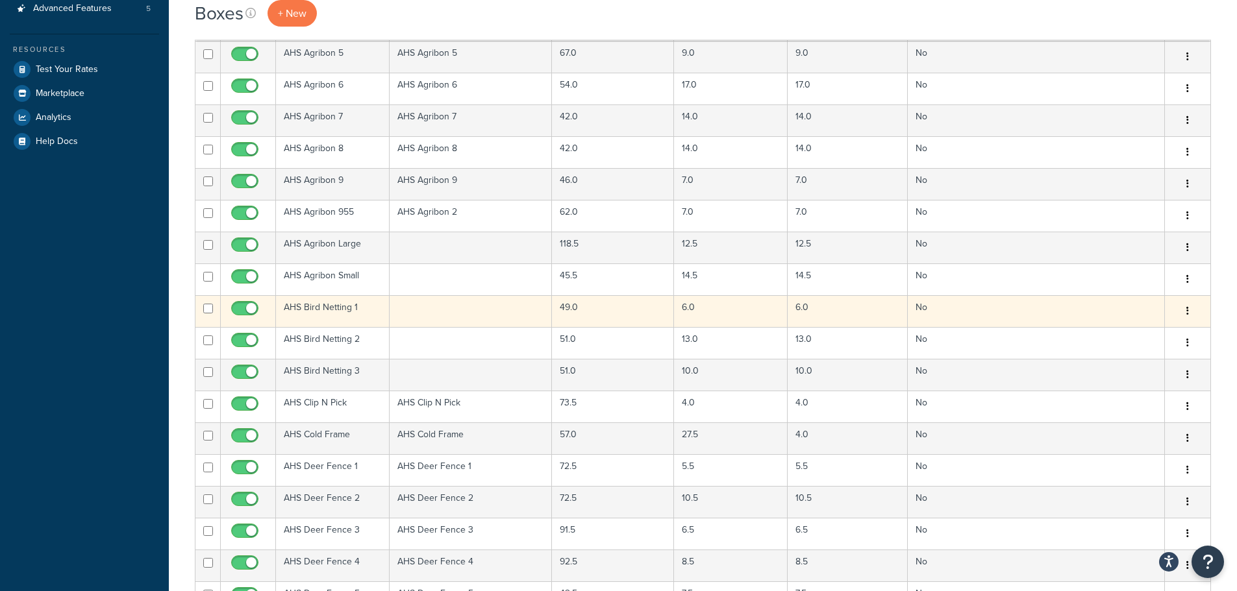
click at [443, 310] on td at bounding box center [470, 311] width 163 height 32
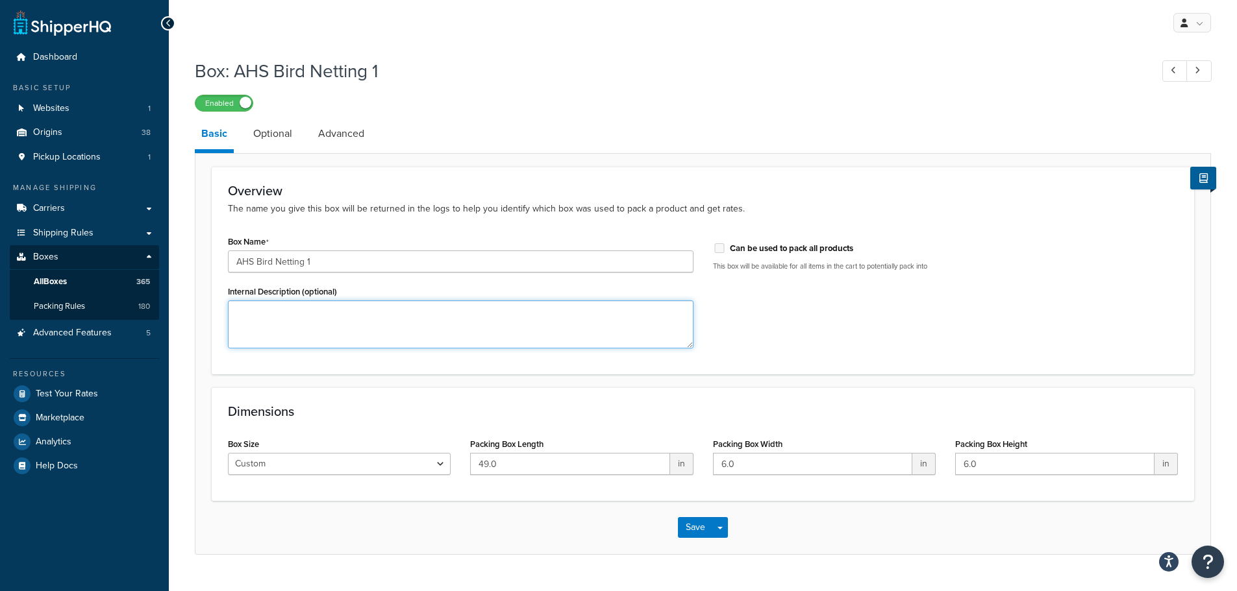
click at [295, 327] on textarea "Internal Description (optional)" at bounding box center [460, 325] width 465 height 48
click at [66, 280] on span "All Boxes" at bounding box center [50, 282] width 33 height 11
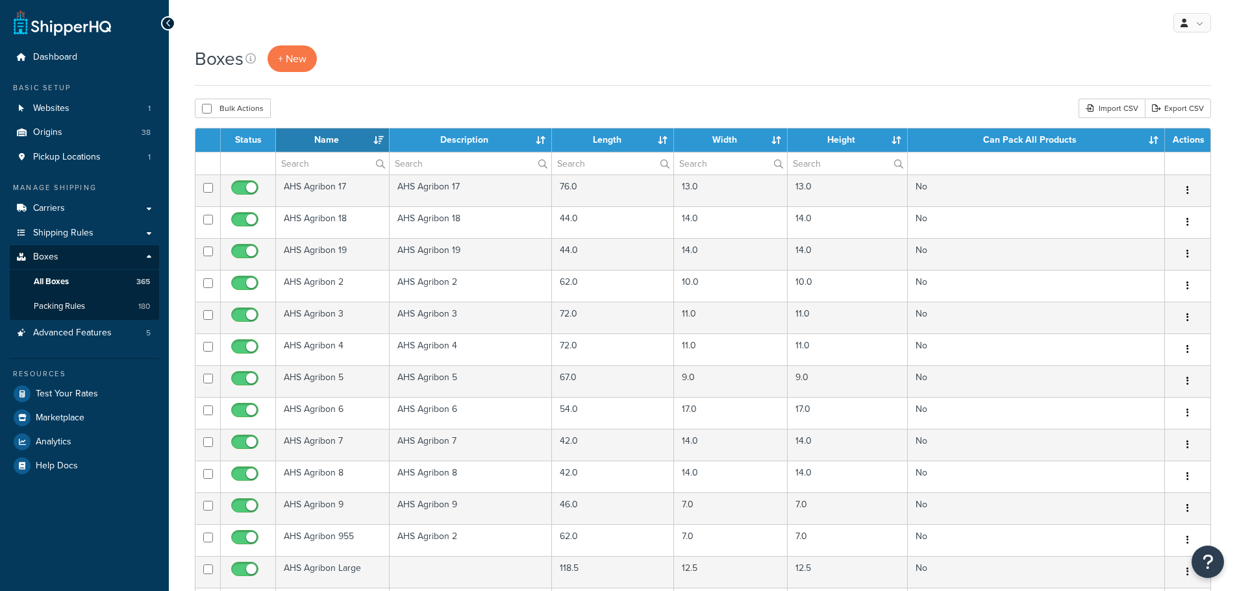
select select "50"
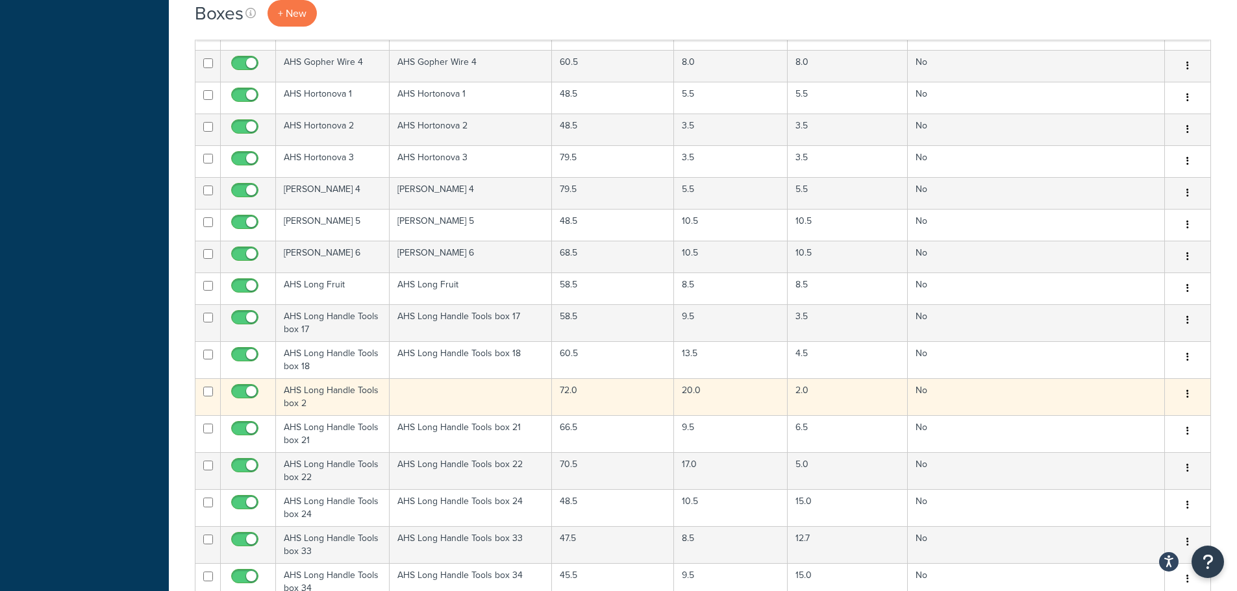
scroll to position [1039, 0]
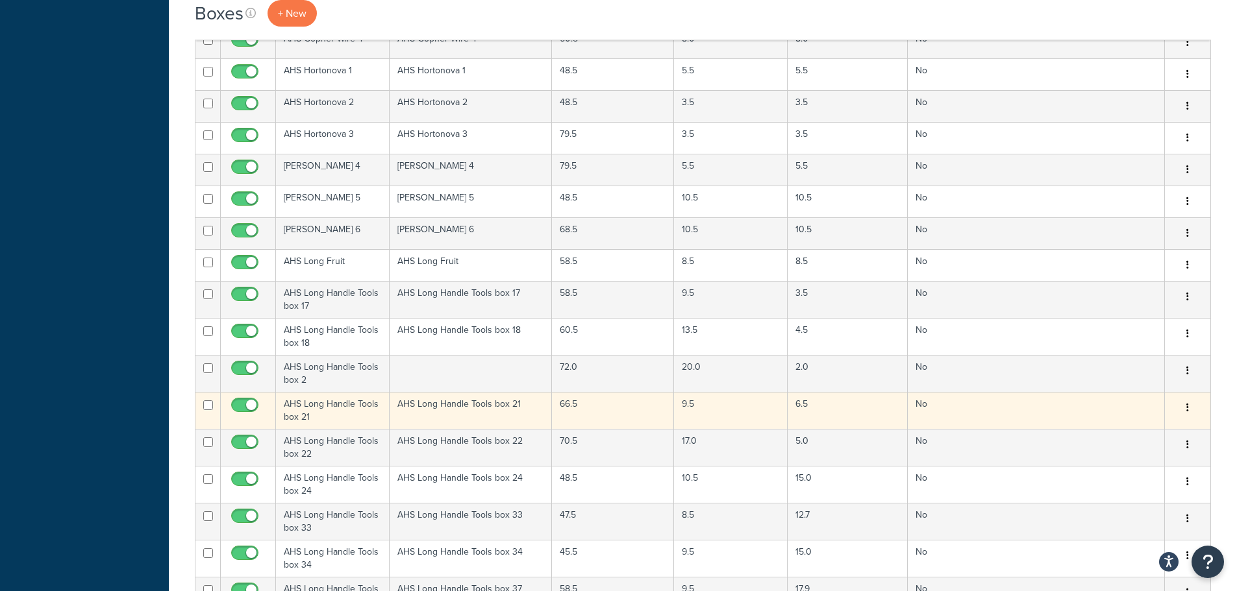
click at [513, 413] on td "AHS Long Handle Tools box 21" at bounding box center [470, 410] width 163 height 37
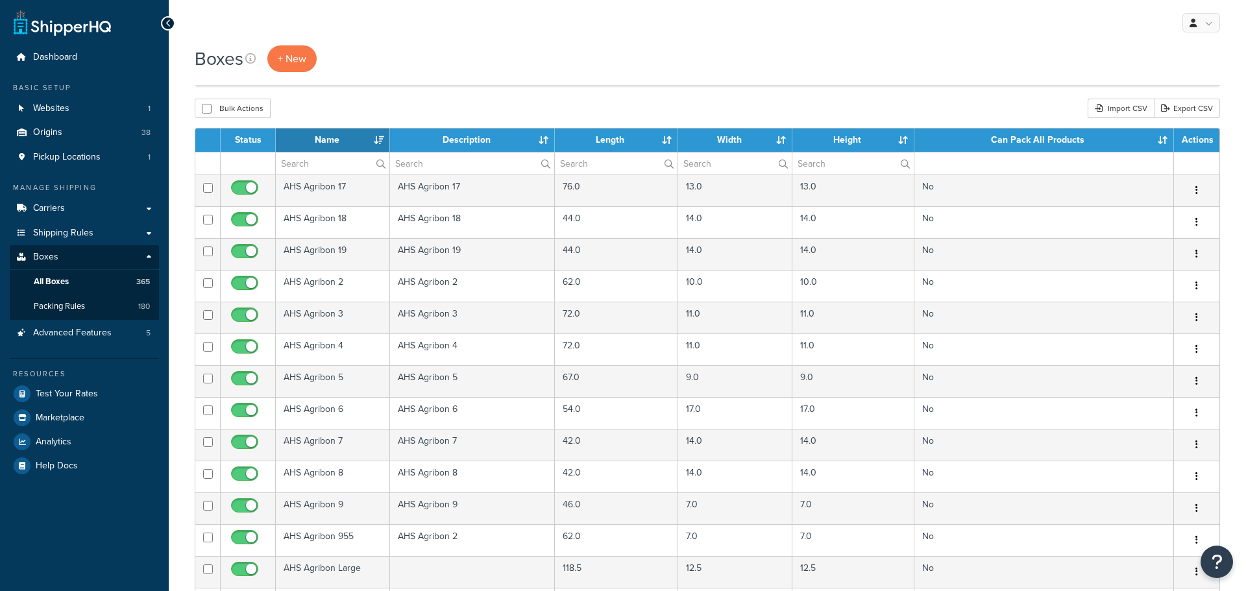
select select "50"
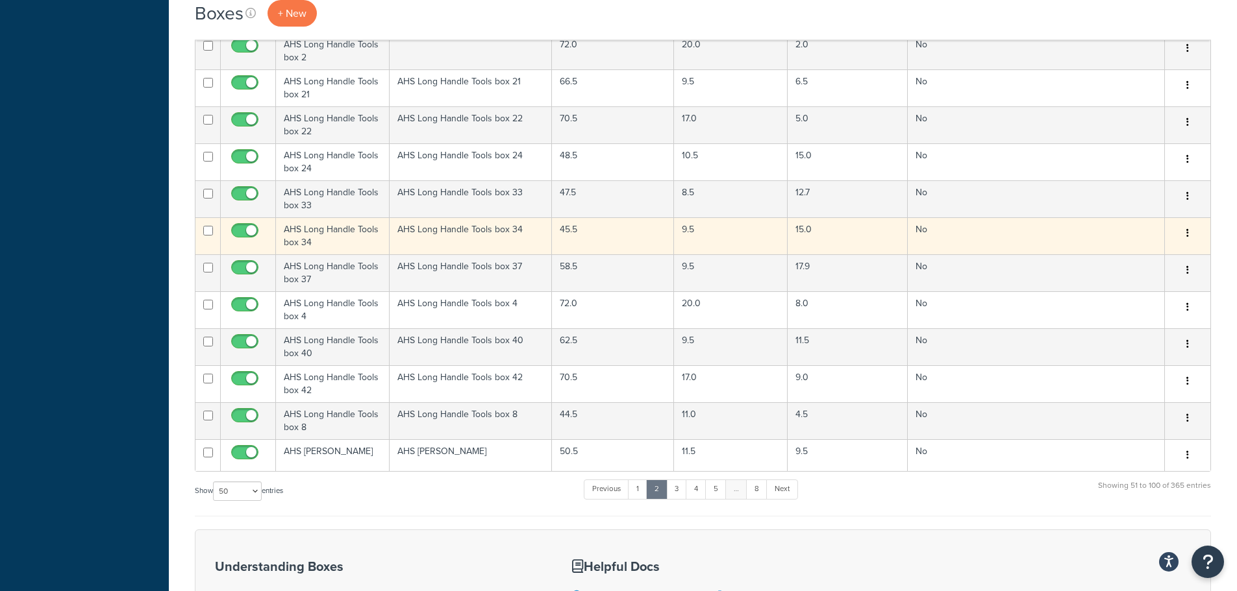
scroll to position [1363, 0]
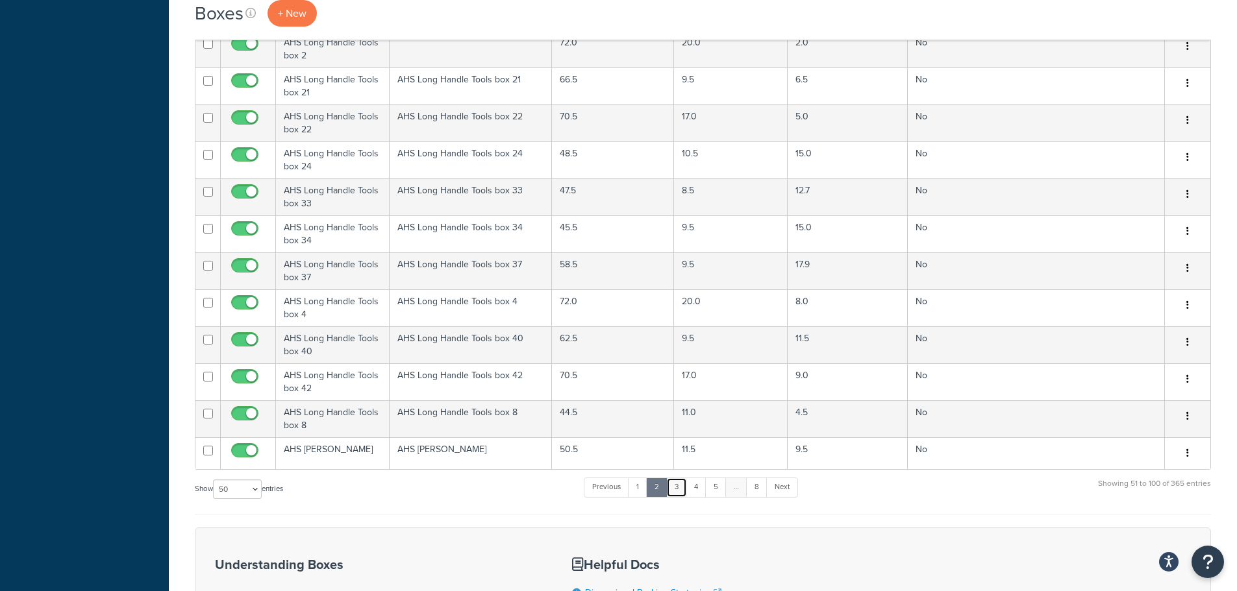
click at [681, 487] on link "3" at bounding box center [676, 487] width 21 height 19
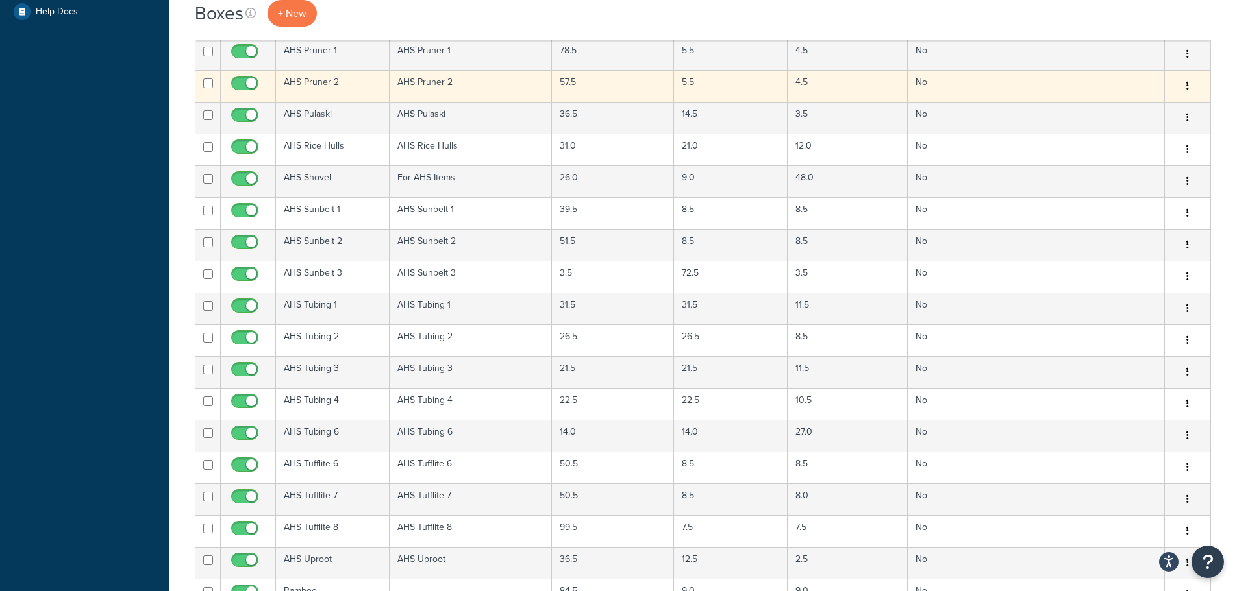
scroll to position [389, 0]
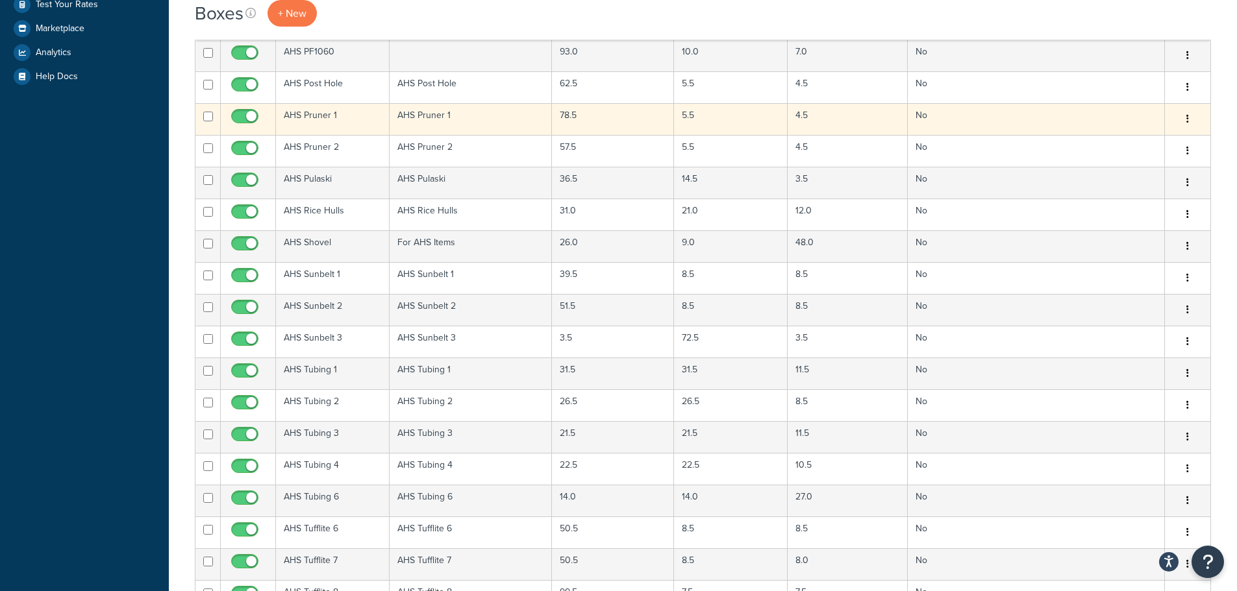
click at [505, 129] on td "AHS Pruner 1" at bounding box center [470, 119] width 163 height 32
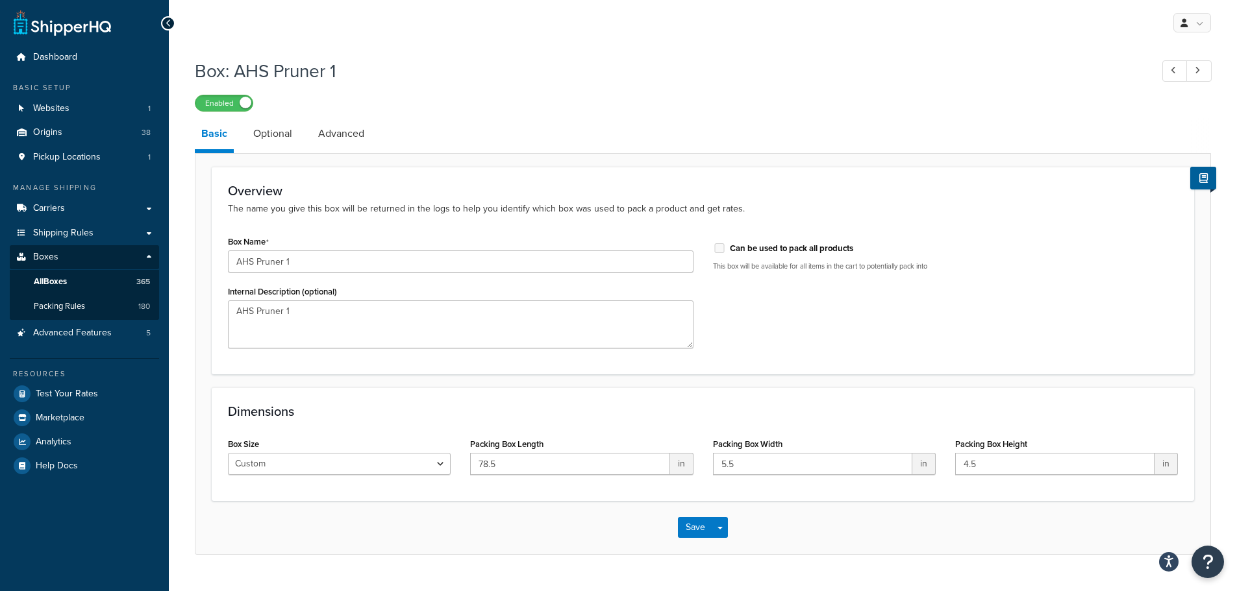
scroll to position [29, 0]
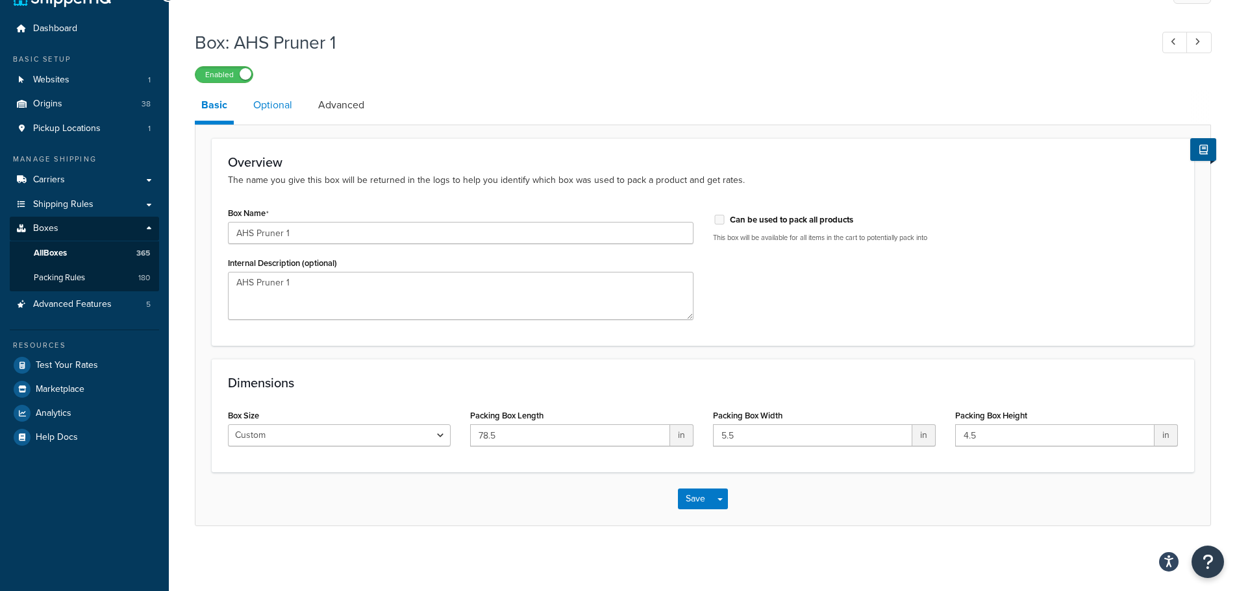
click at [288, 103] on link "Optional" at bounding box center [273, 105] width 52 height 31
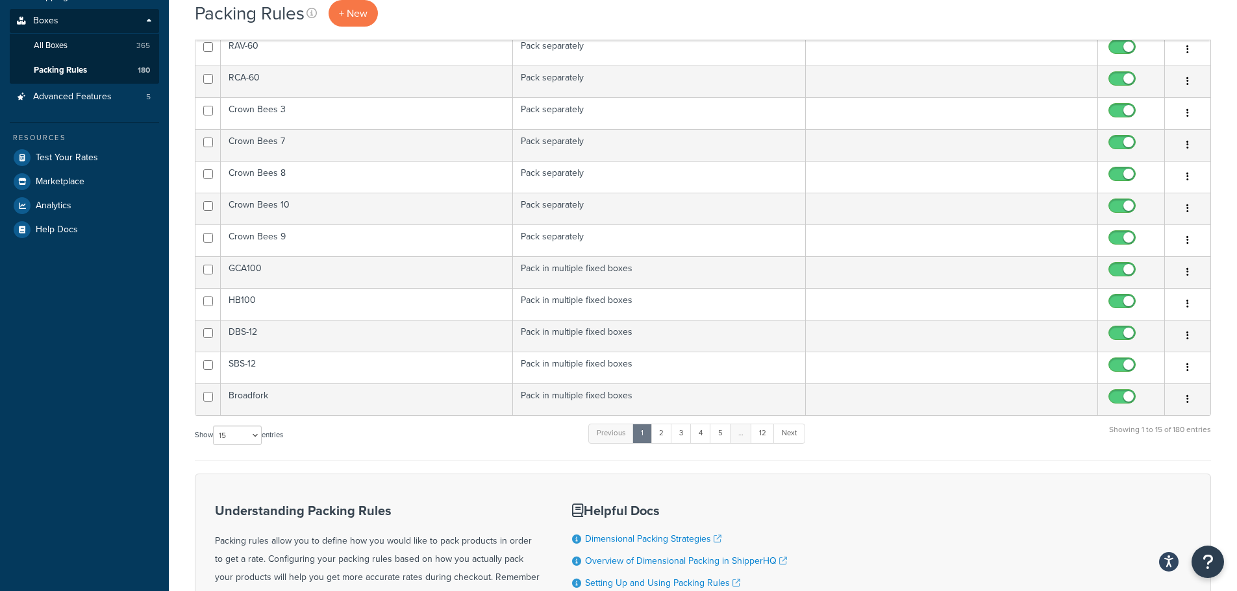
scroll to position [260, 0]
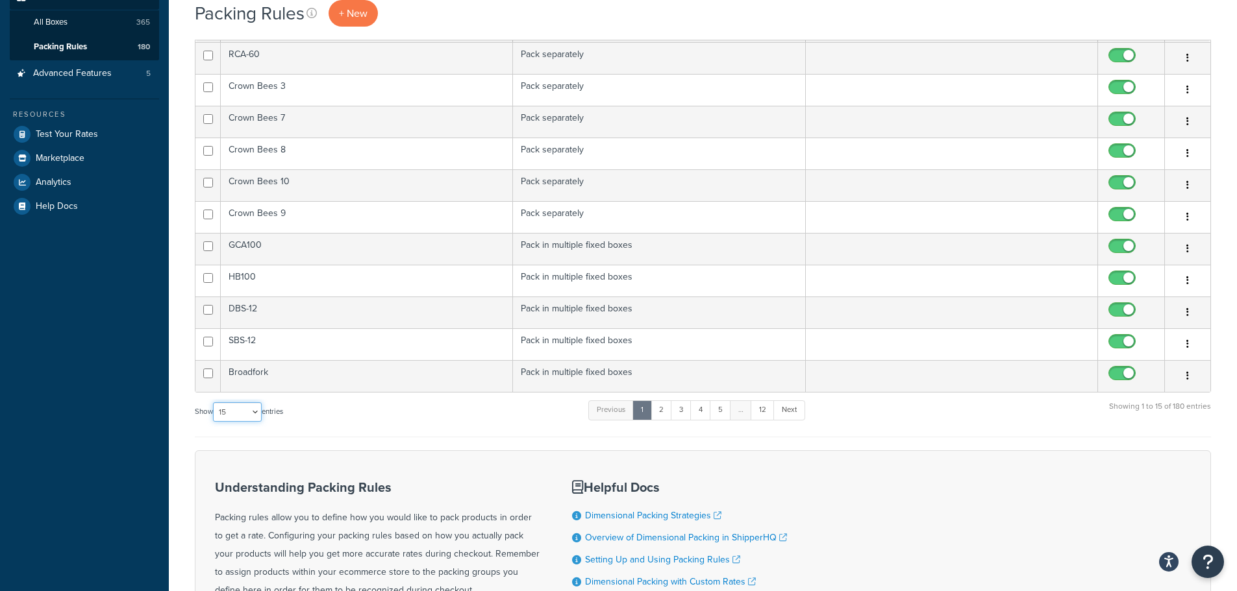
click at [240, 417] on select "10 15 25 50 100" at bounding box center [237, 411] width 49 height 19
select select "100"
click at [214, 422] on select "10 15 25 50 100" at bounding box center [237, 411] width 49 height 19
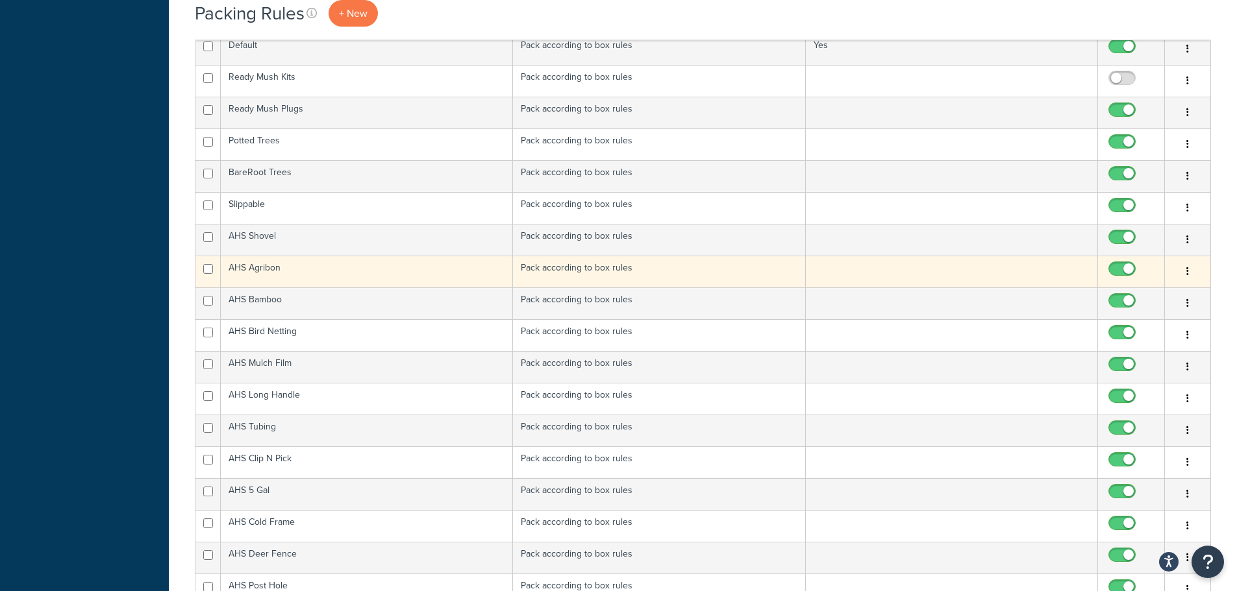
scroll to position [1323, 0]
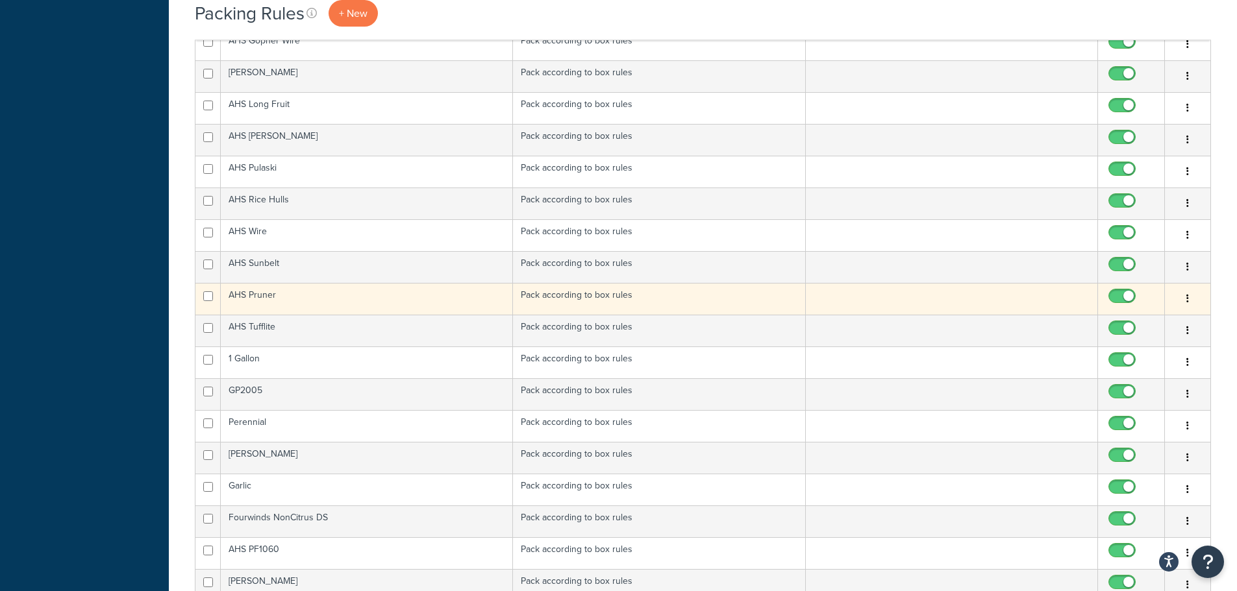
click at [297, 308] on td "AHS Pruner" at bounding box center [367, 299] width 292 height 32
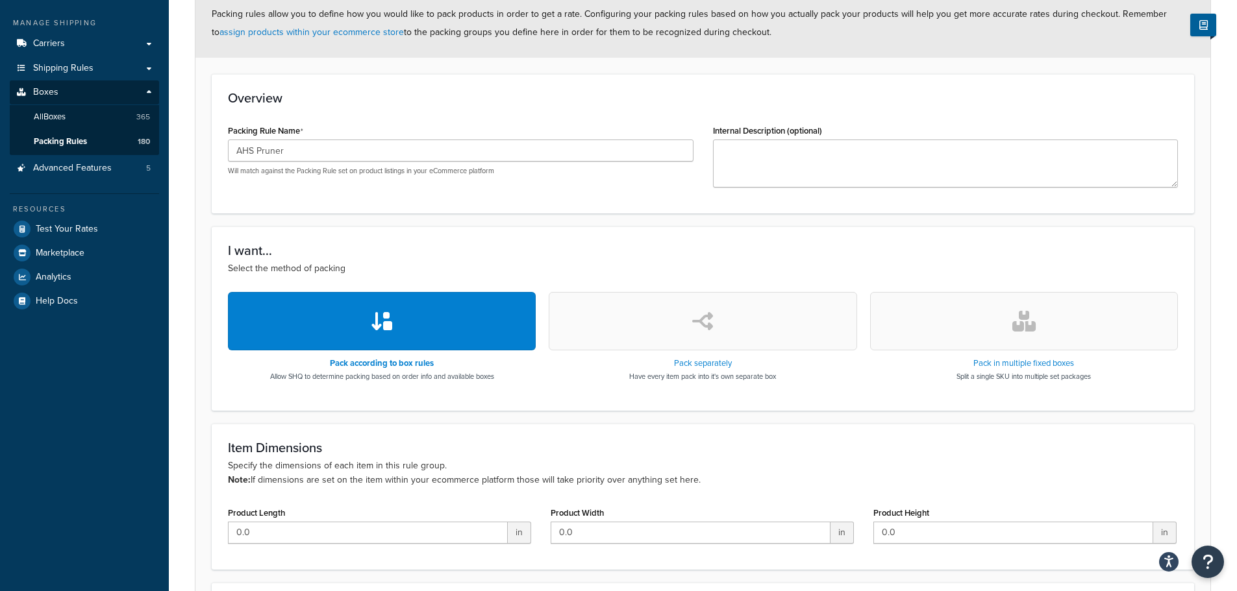
scroll to position [102, 0]
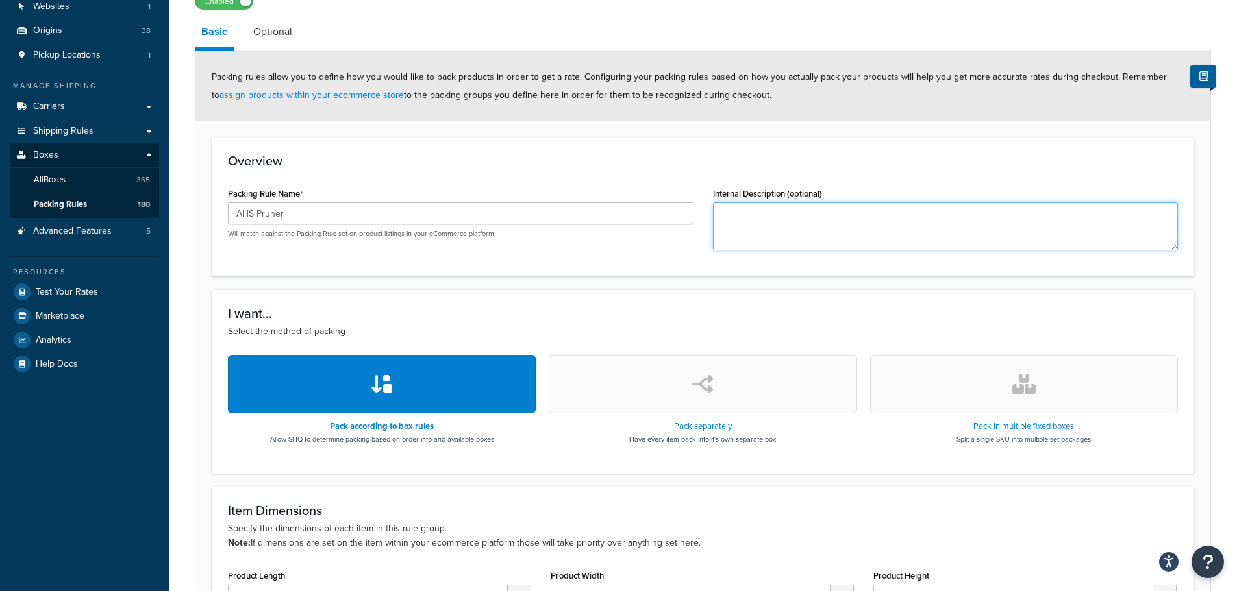
click at [786, 217] on textarea "Internal Description (optional)" at bounding box center [945, 227] width 465 height 48
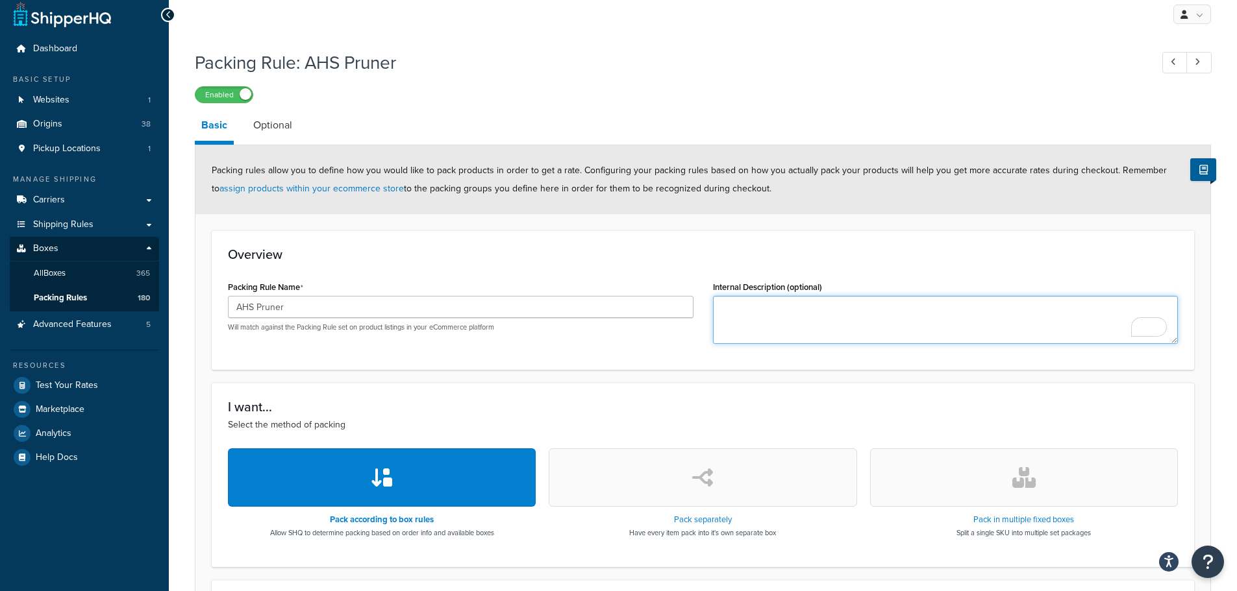
scroll to position [0, 0]
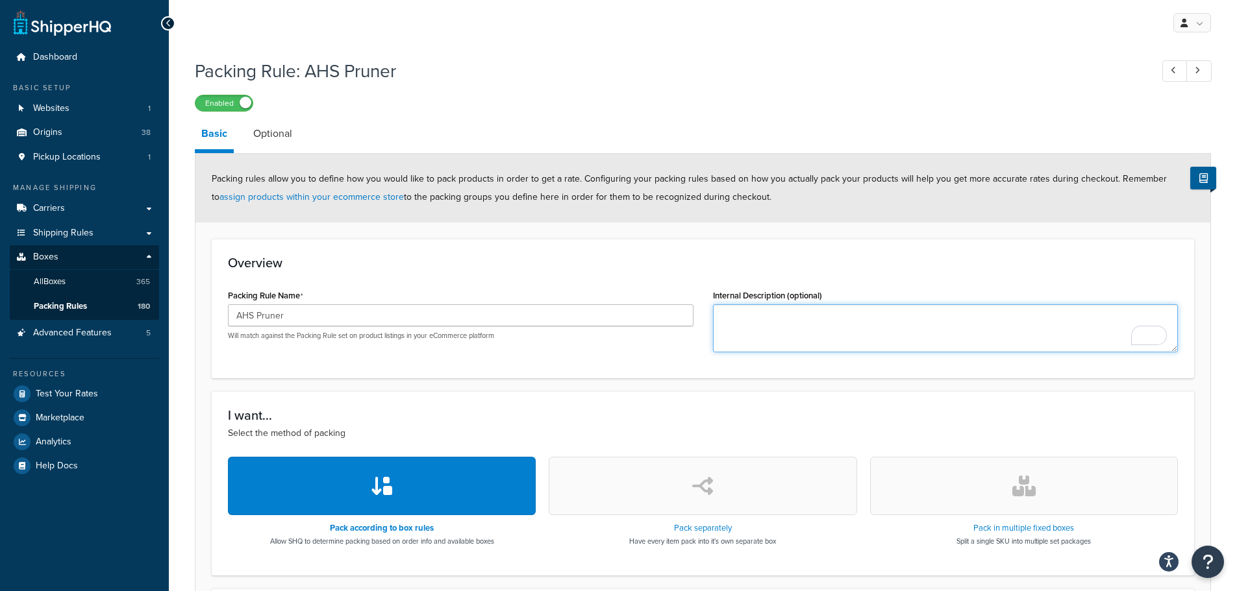
click at [774, 340] on textarea "Internal Description (optional)" at bounding box center [945, 328] width 465 height 48
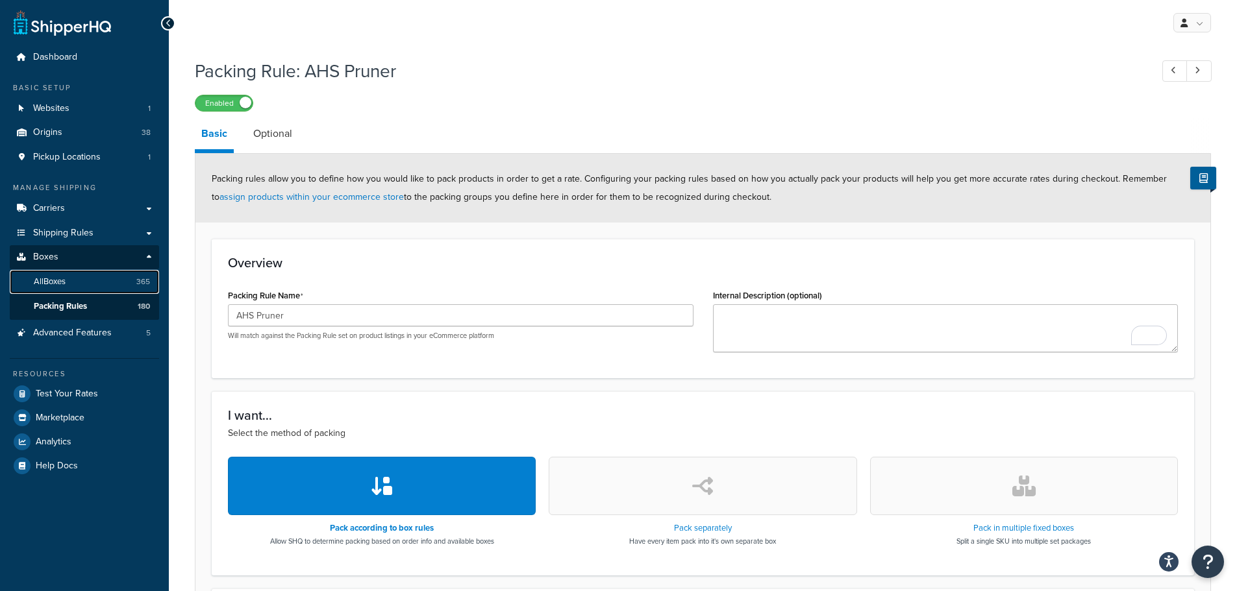
click at [55, 285] on span "All Boxes" at bounding box center [50, 282] width 32 height 11
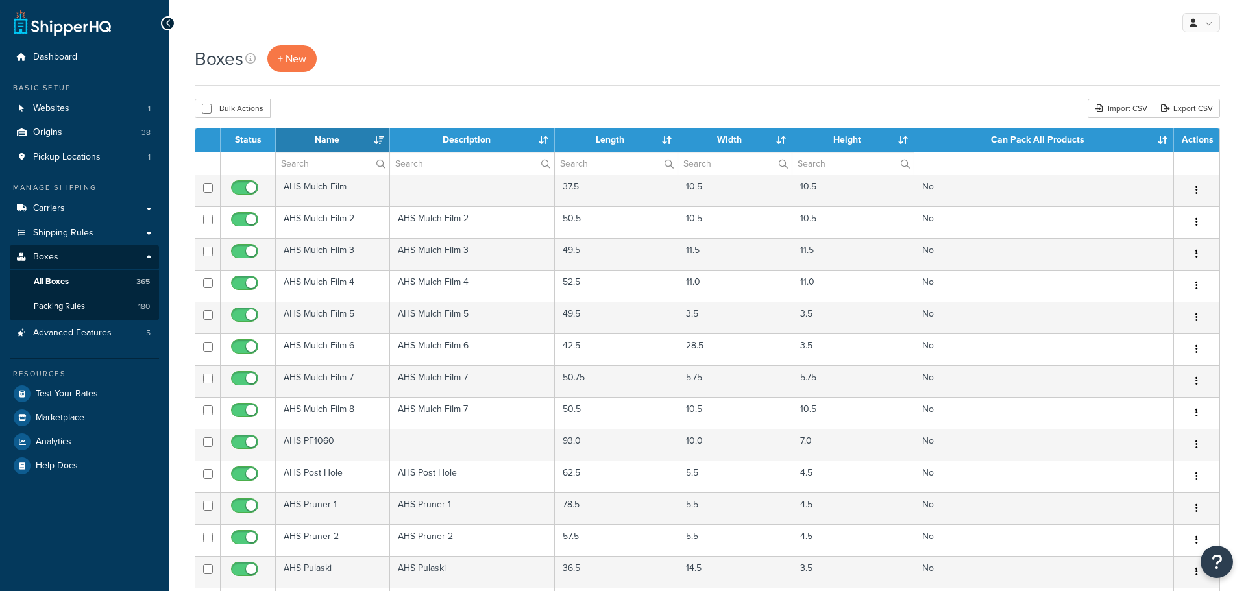
select select "50"
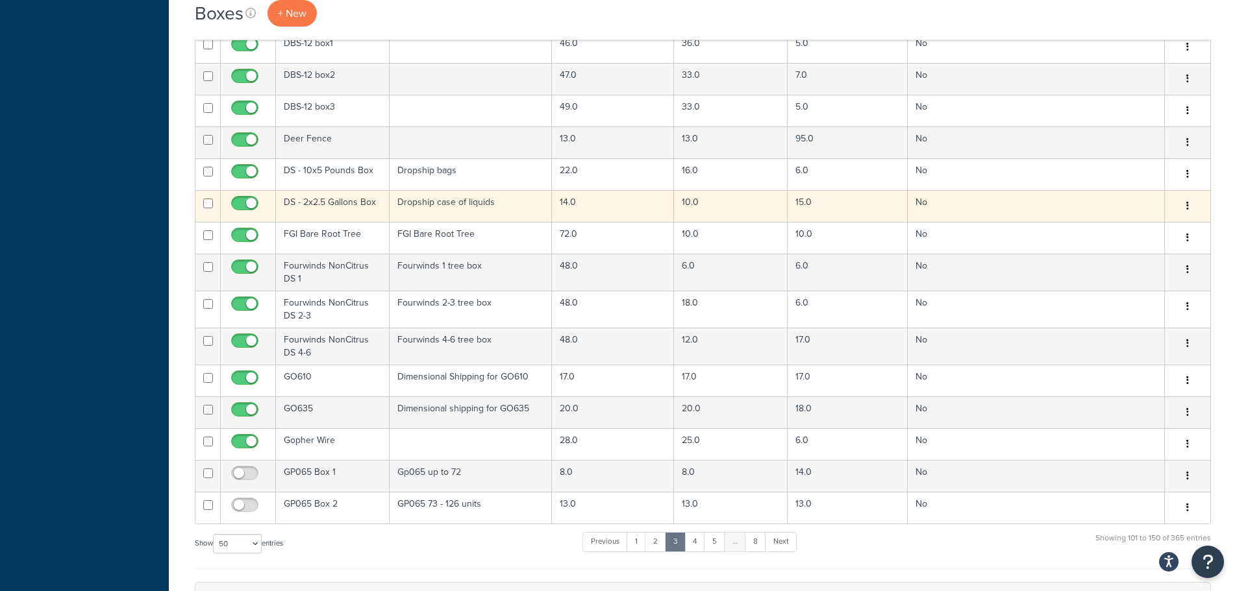
scroll to position [1298, 0]
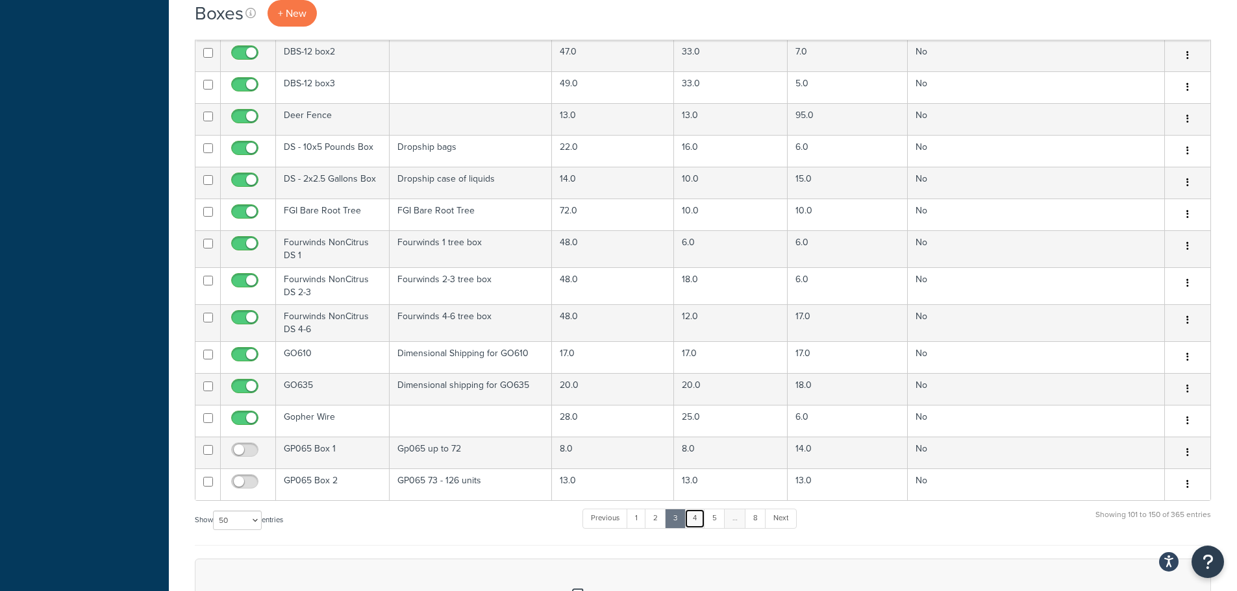
click at [701, 509] on link "4" at bounding box center [694, 518] width 21 height 19
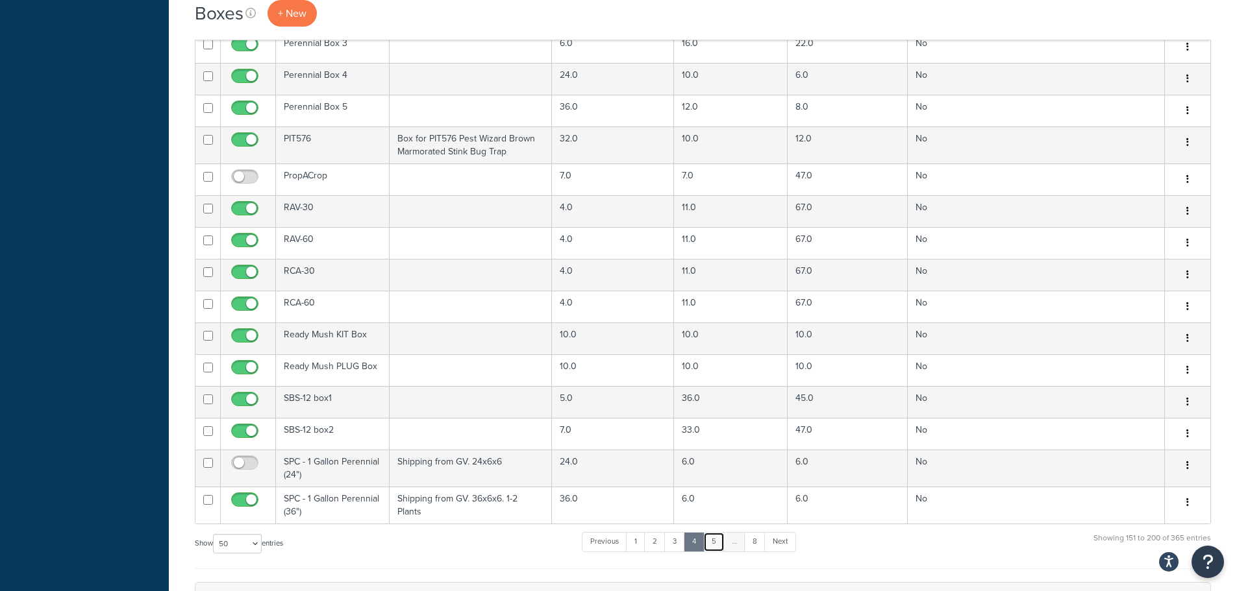
click at [716, 536] on link "5" at bounding box center [713, 541] width 21 height 19
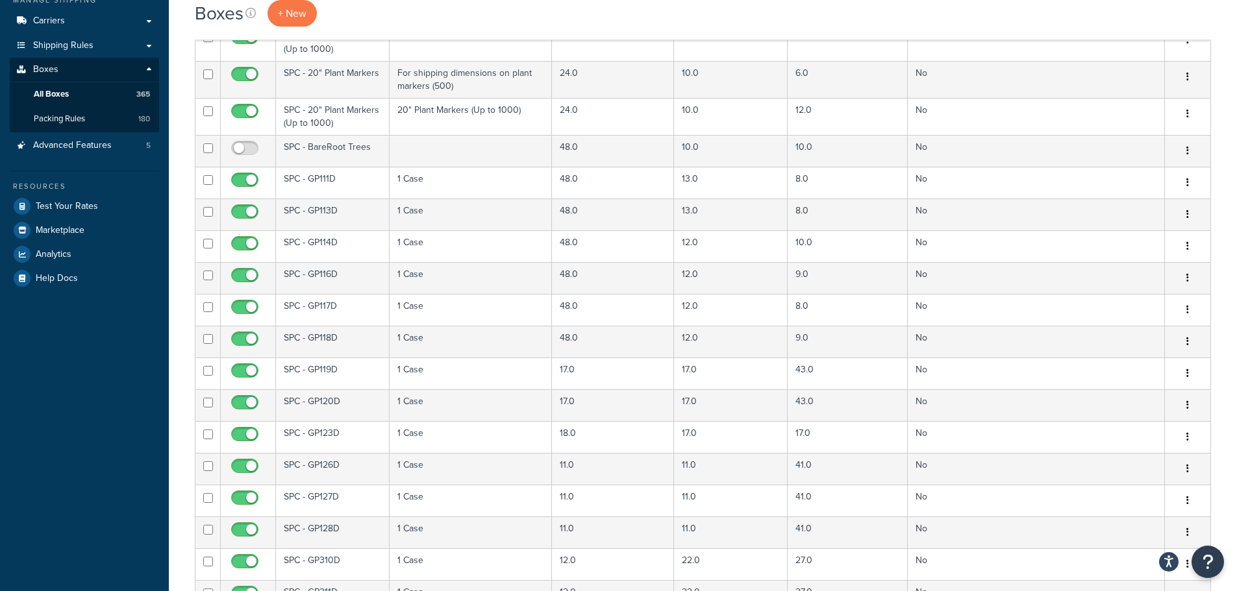
scroll to position [156, 0]
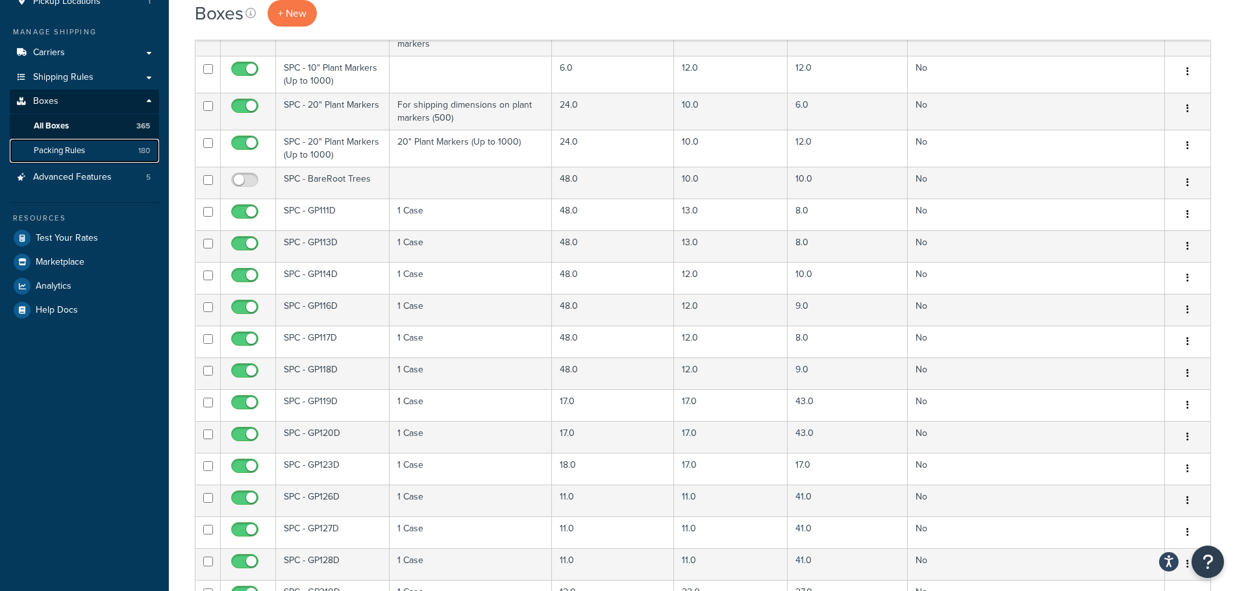
click at [70, 147] on span "Packing Rules" at bounding box center [59, 150] width 51 height 11
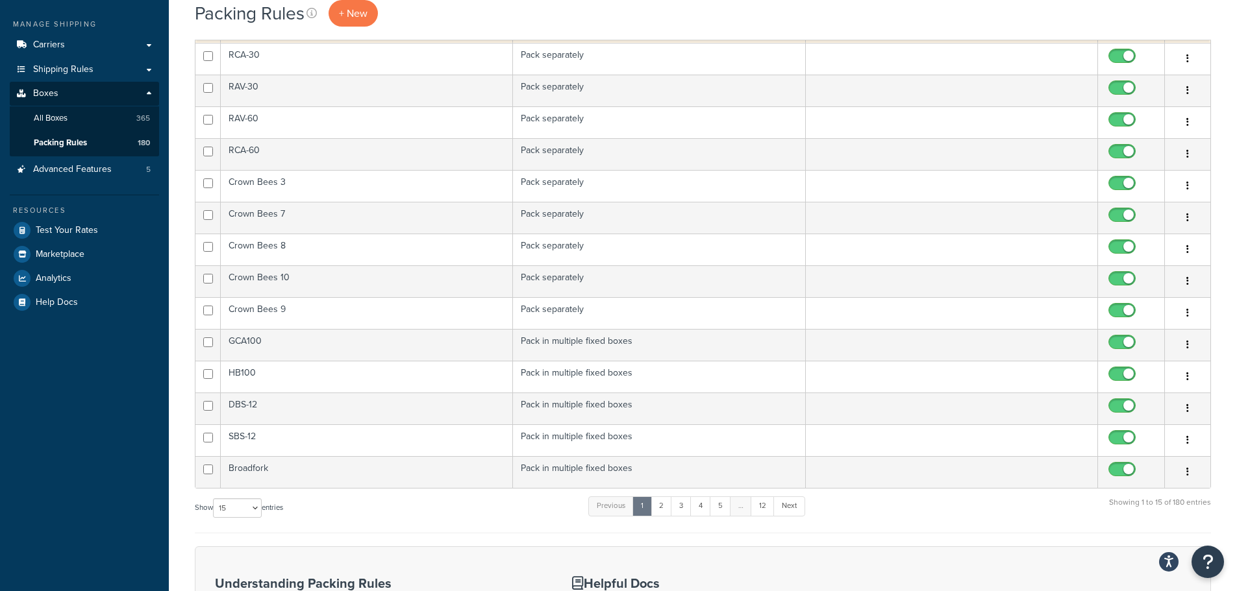
scroll to position [195, 0]
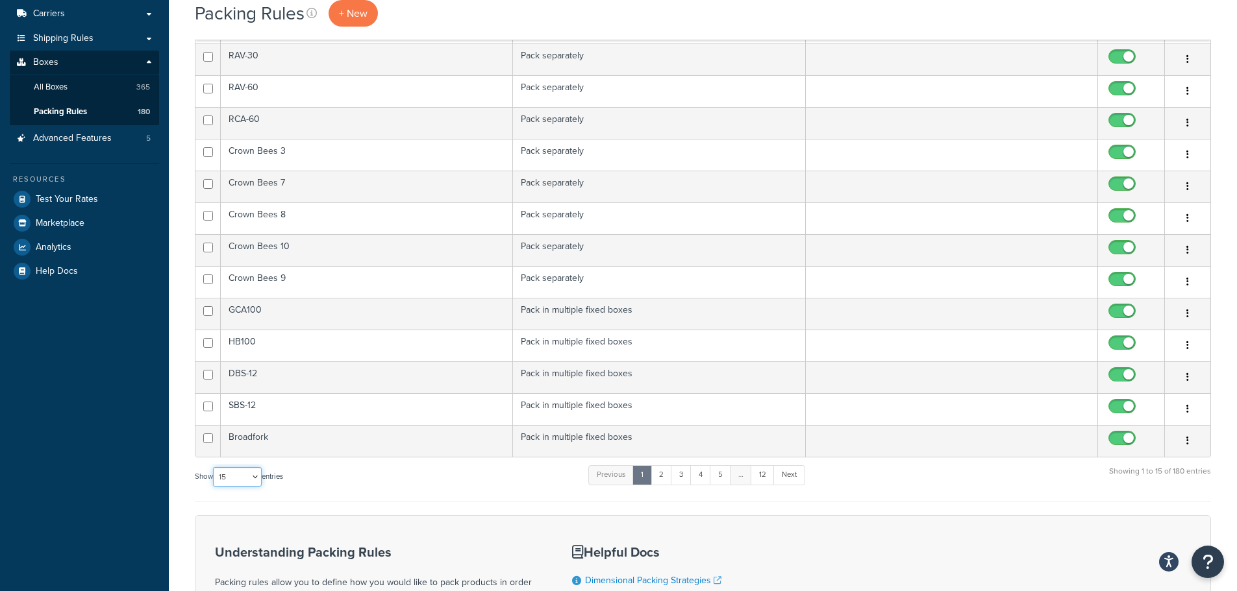
click at [241, 482] on select "10 15 25 50 100" at bounding box center [237, 476] width 49 height 19
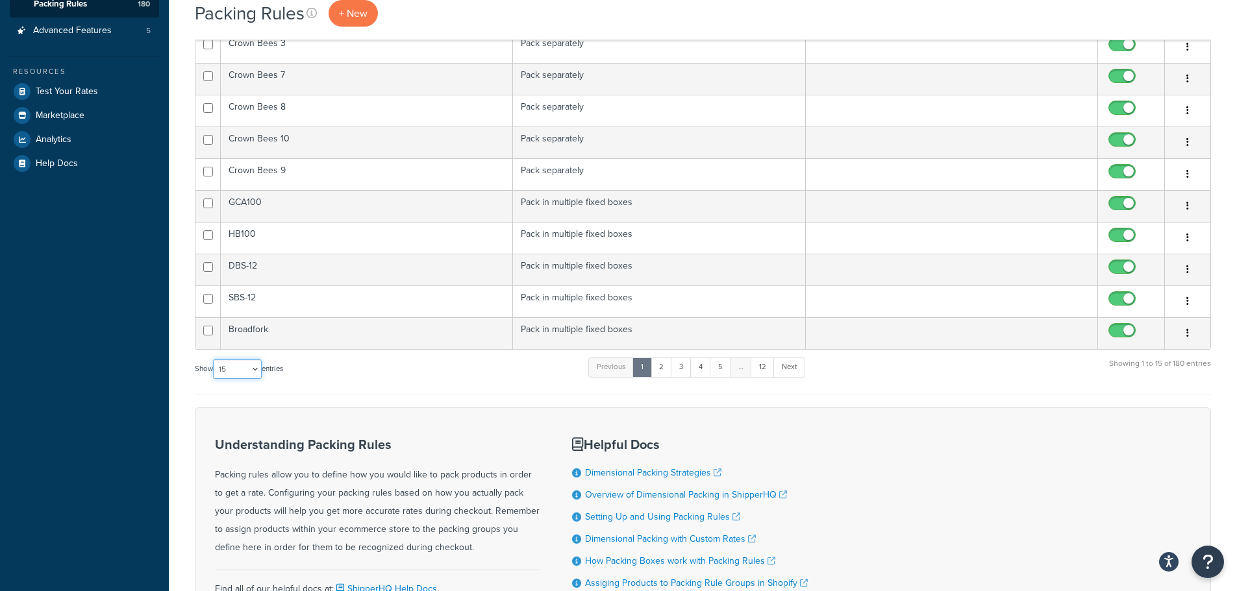
scroll to position [325, 0]
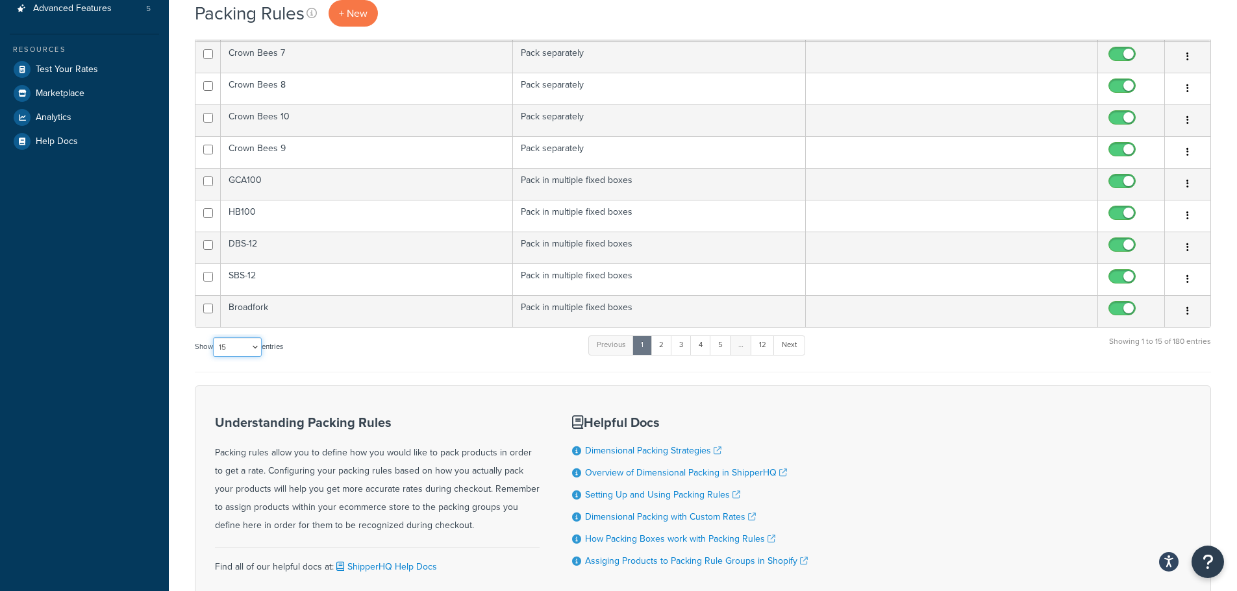
drag, startPoint x: 254, startPoint y: 349, endPoint x: 254, endPoint y: 356, distance: 7.1
click at [254, 349] on select "10 15 25 50 100" at bounding box center [237, 347] width 49 height 19
select select "100"
click at [214, 357] on select "10 15 25 50 100" at bounding box center [237, 347] width 49 height 19
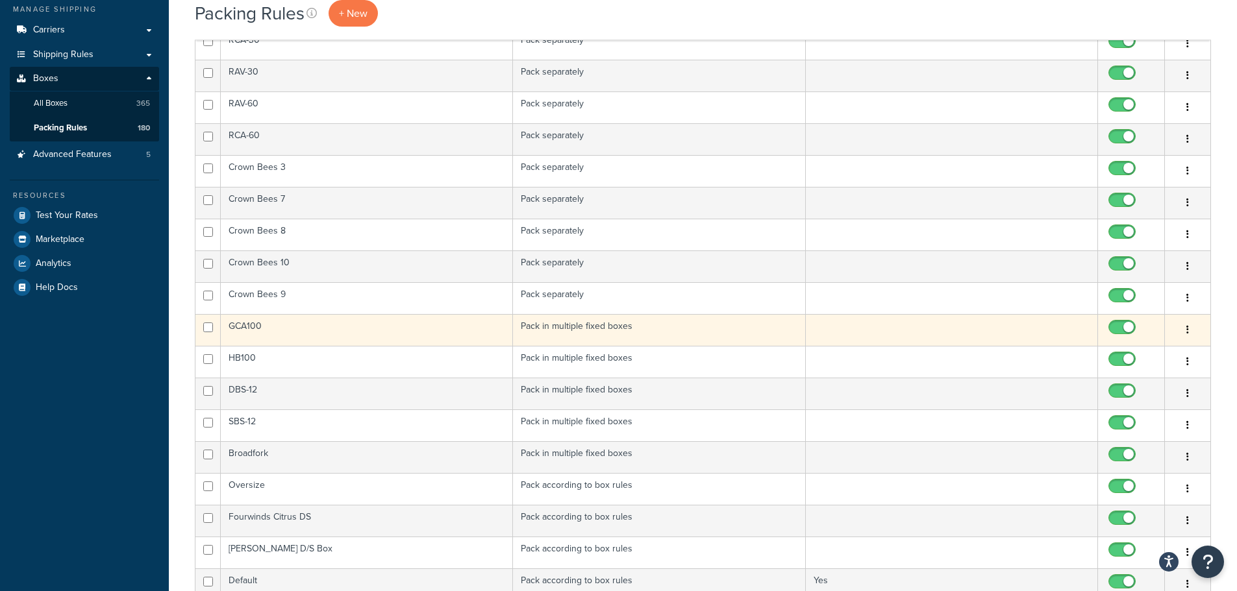
scroll to position [0, 0]
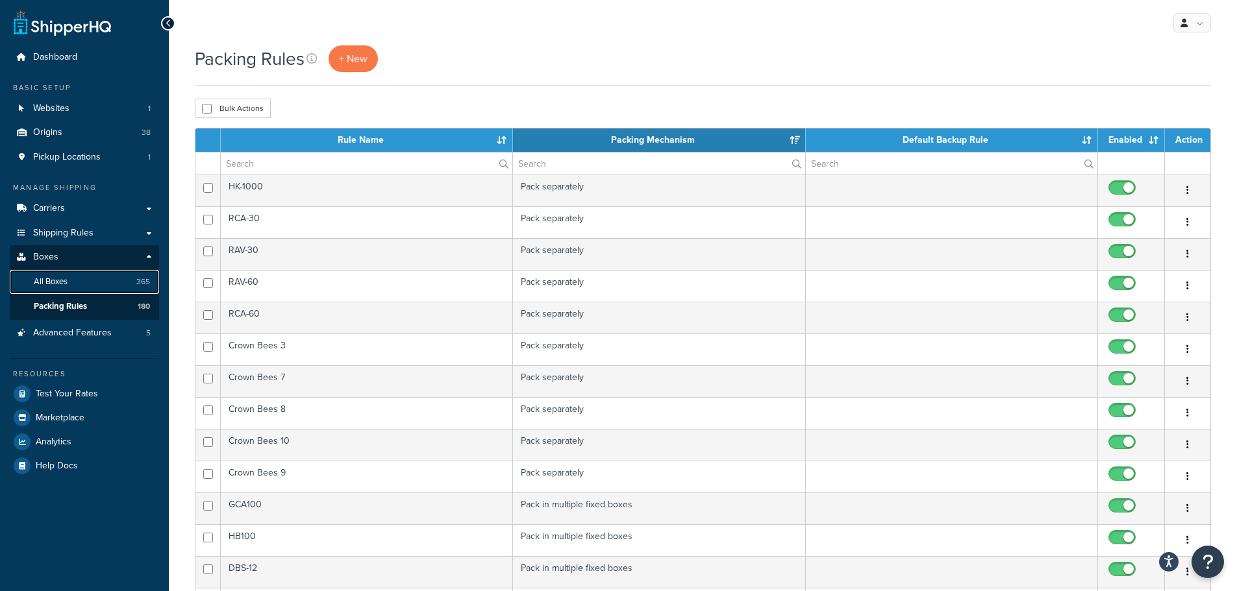
click at [49, 285] on span "All Boxes" at bounding box center [51, 282] width 34 height 11
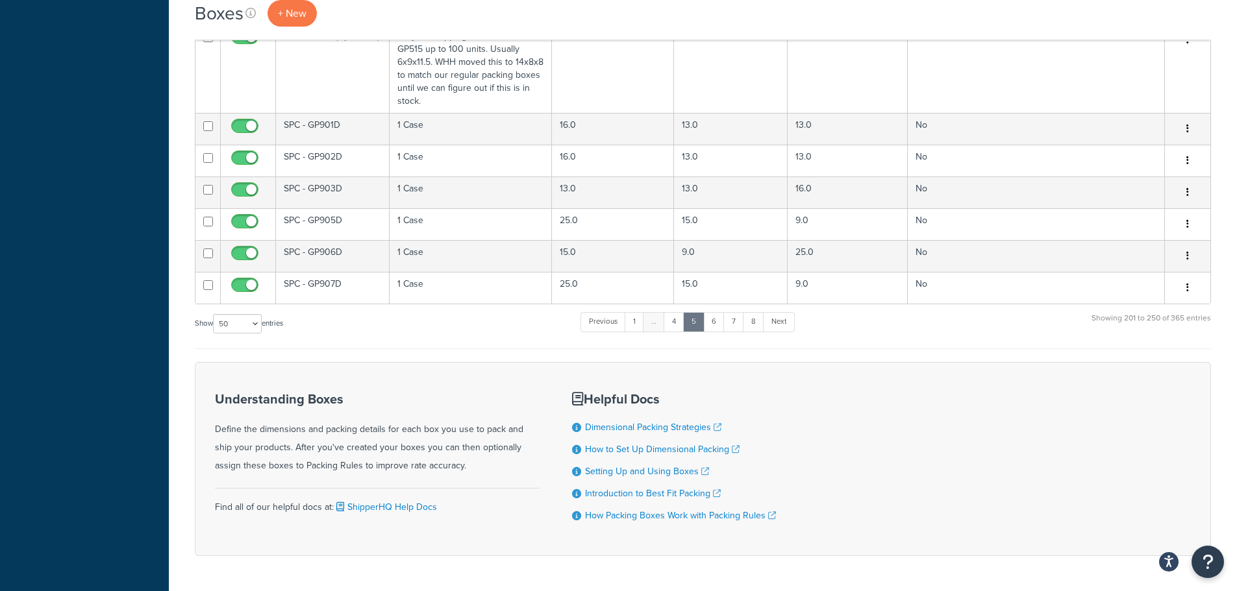
scroll to position [1665, 0]
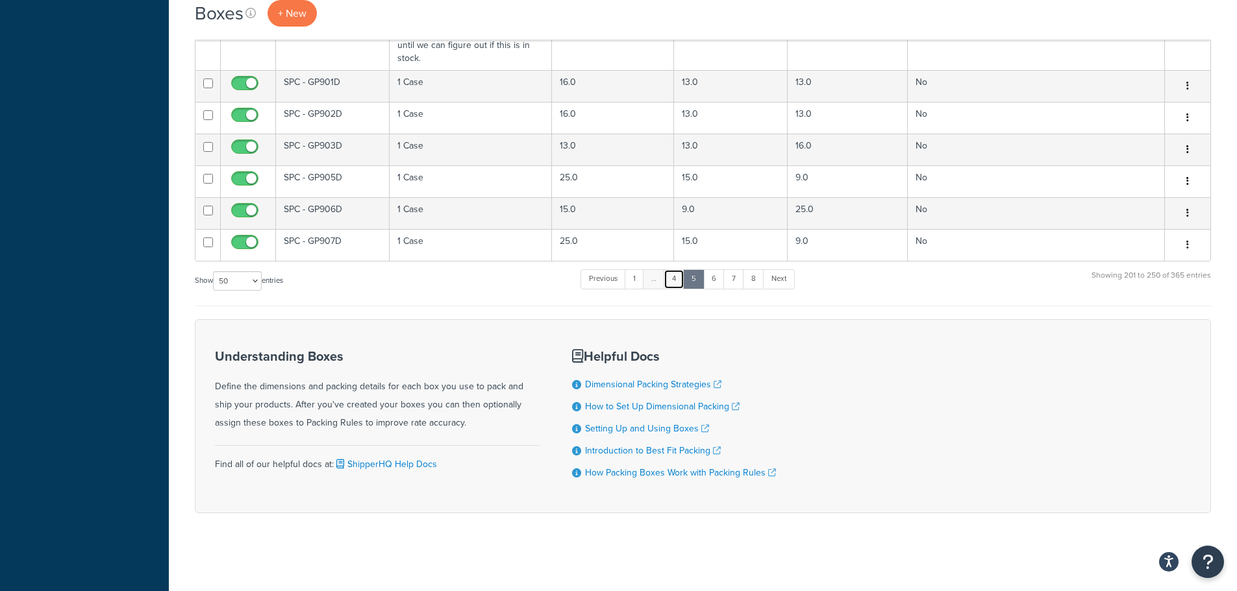
click at [677, 277] on link "4" at bounding box center [673, 278] width 21 height 19
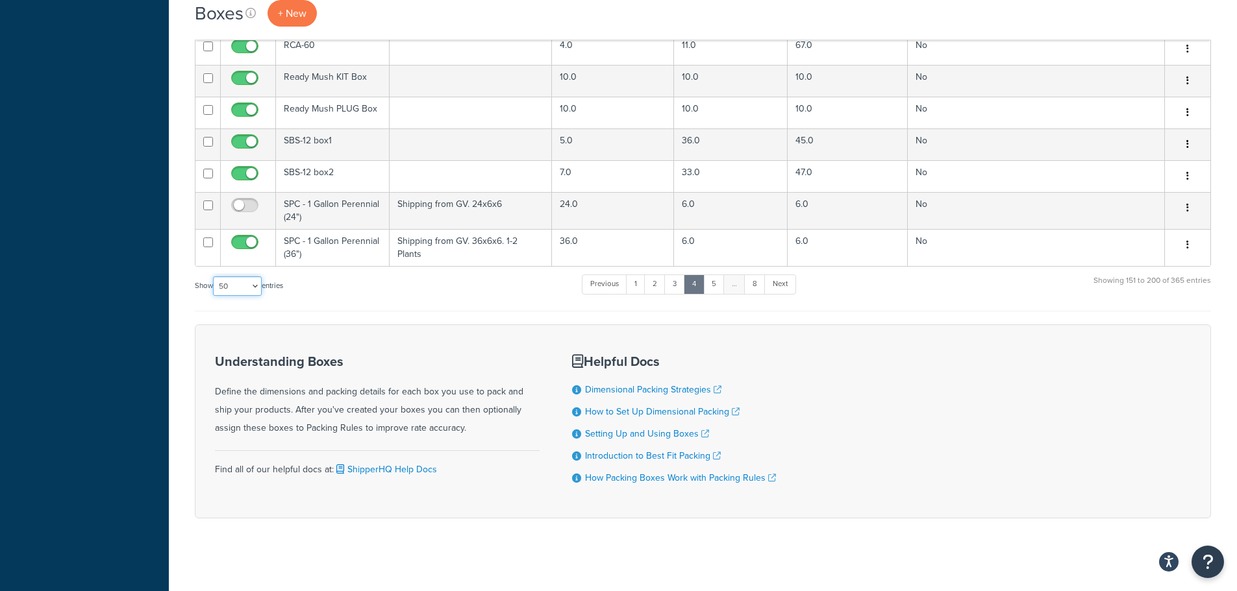
click at [258, 283] on select "10 15 25 50 100 1000" at bounding box center [237, 286] width 49 height 19
select select "1000"
click at [214, 277] on select "10 15 25 50 100 1000" at bounding box center [237, 286] width 49 height 19
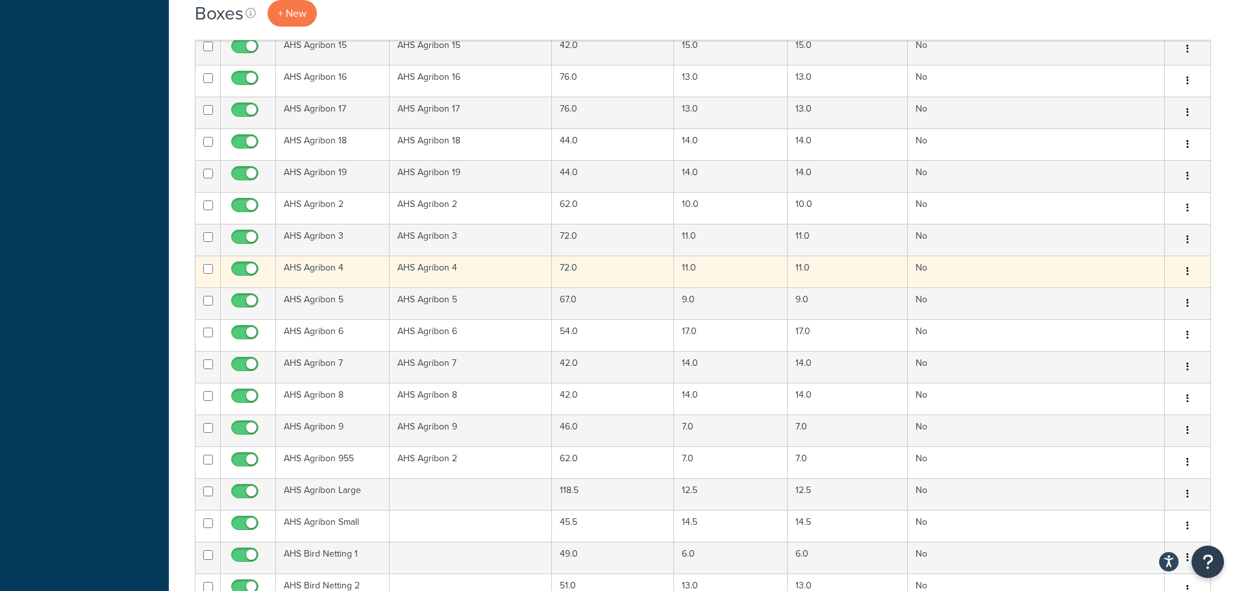
scroll to position [1816, 0]
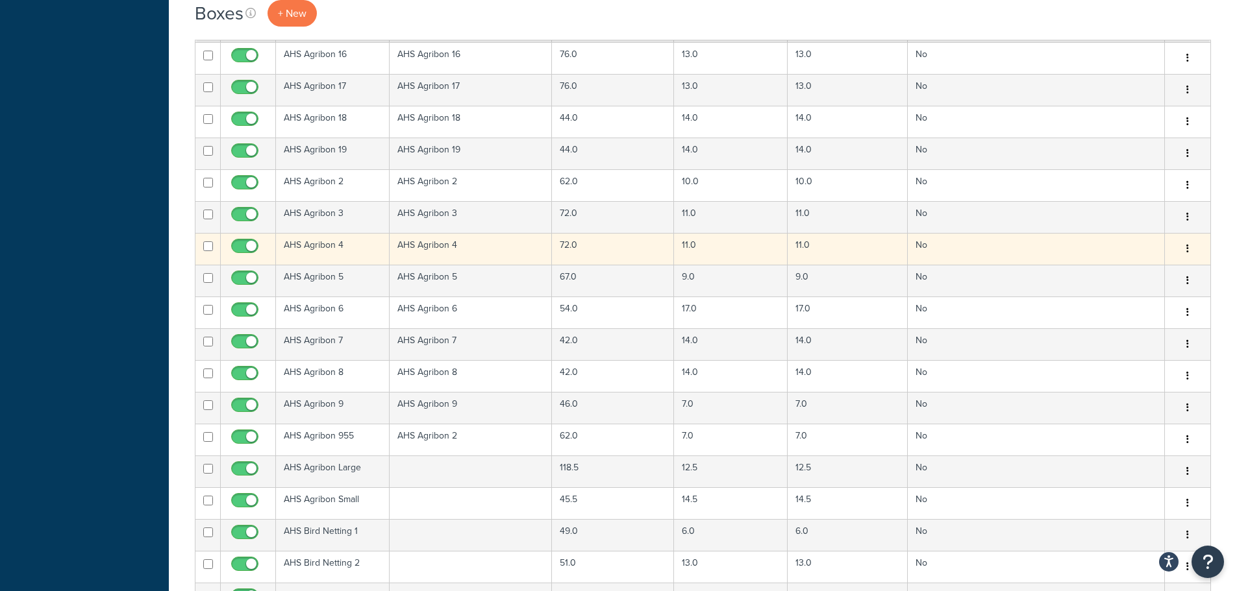
click at [365, 233] on td "AHS Agribon 4" at bounding box center [333, 249] width 114 height 32
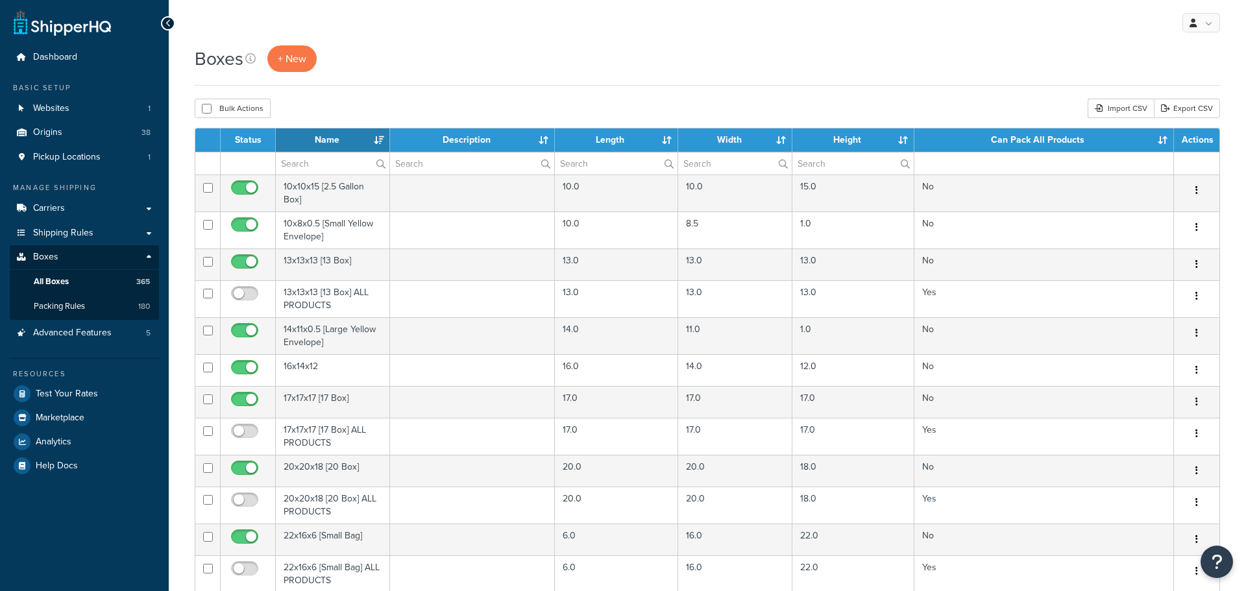
select select "1000"
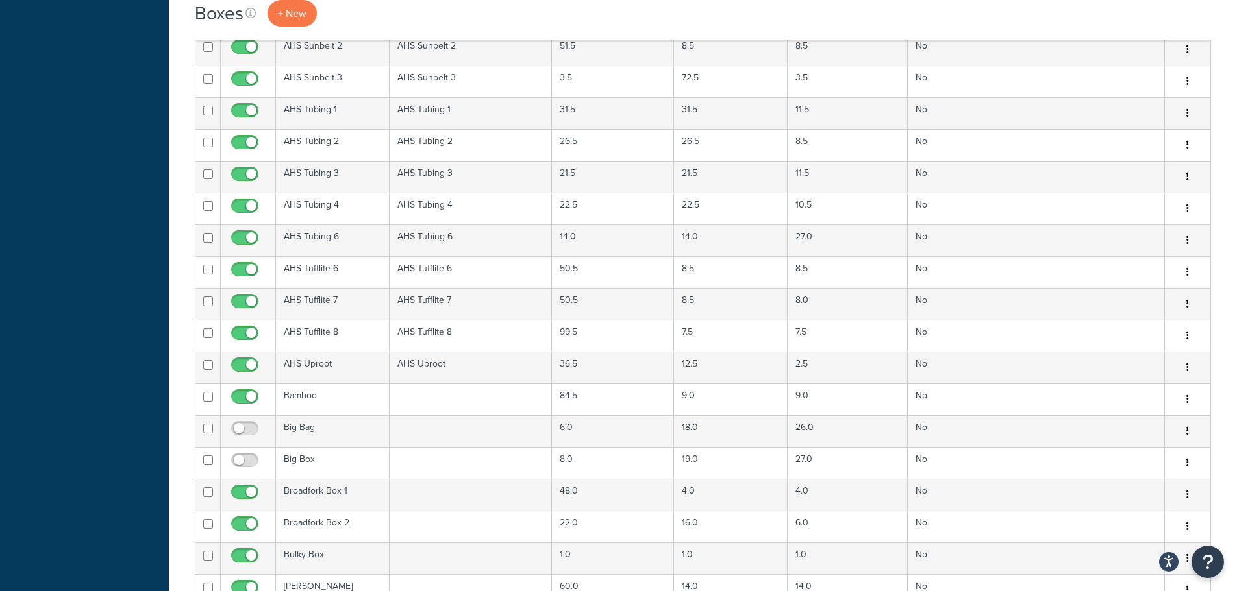
scroll to position [4087, 0]
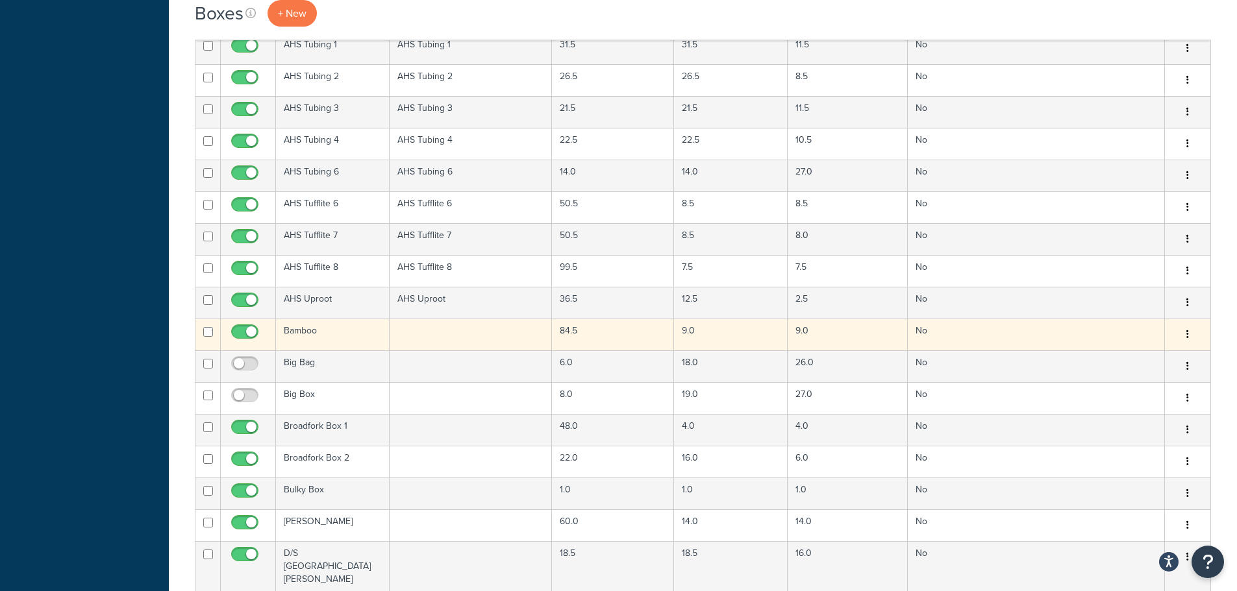
click at [445, 323] on td at bounding box center [470, 335] width 163 height 32
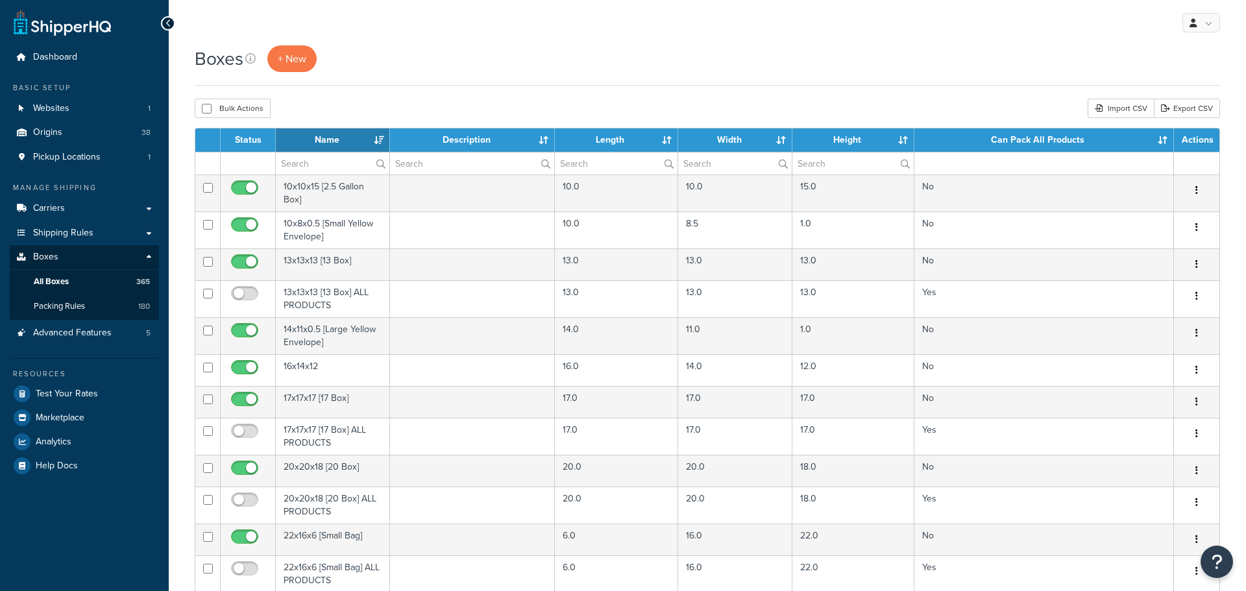
select select "1000"
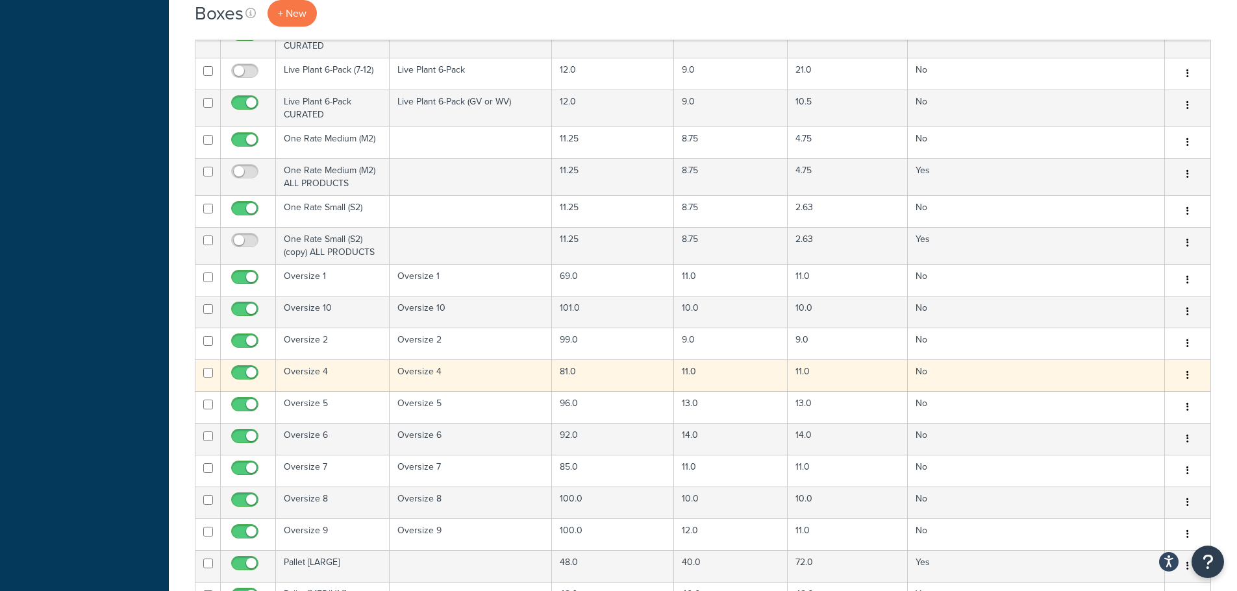
scroll to position [5515, 0]
